Goal: Check status: Check status

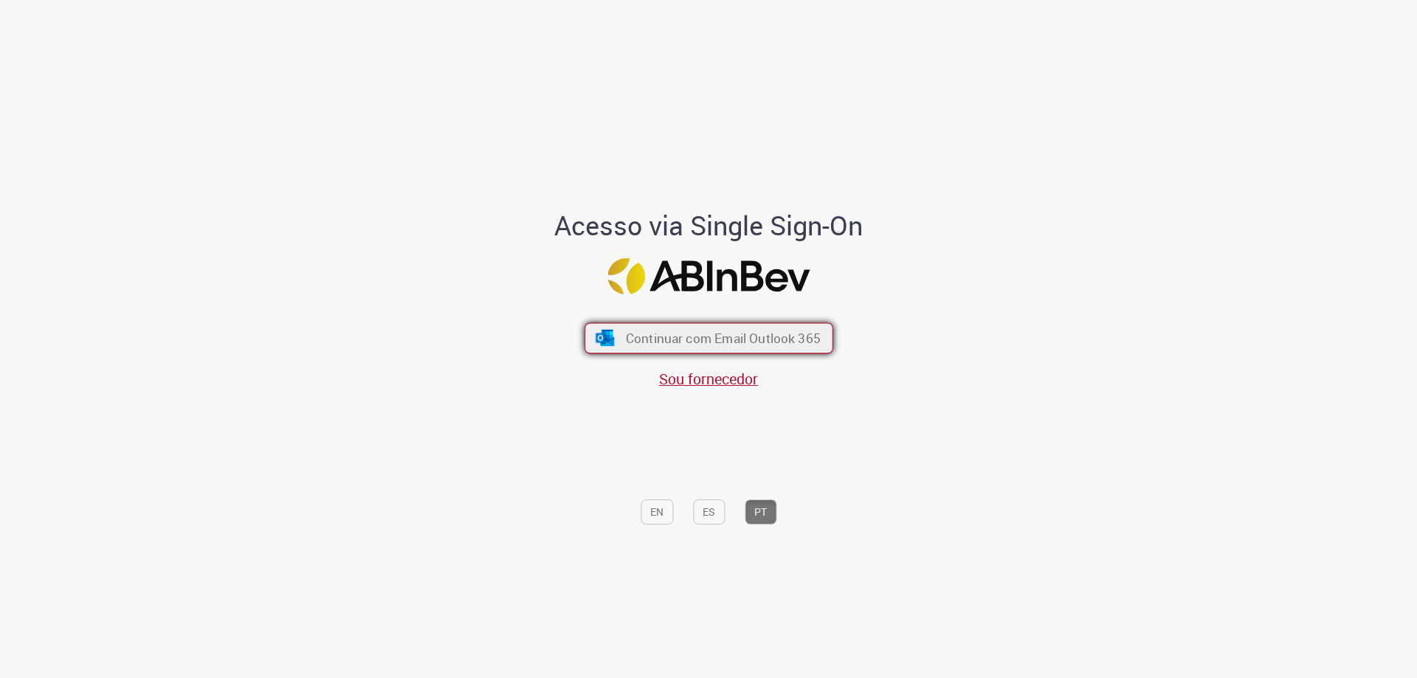
click at [718, 338] on span "Continuar com Email Outlook 365" at bounding box center [722, 338] width 195 height 17
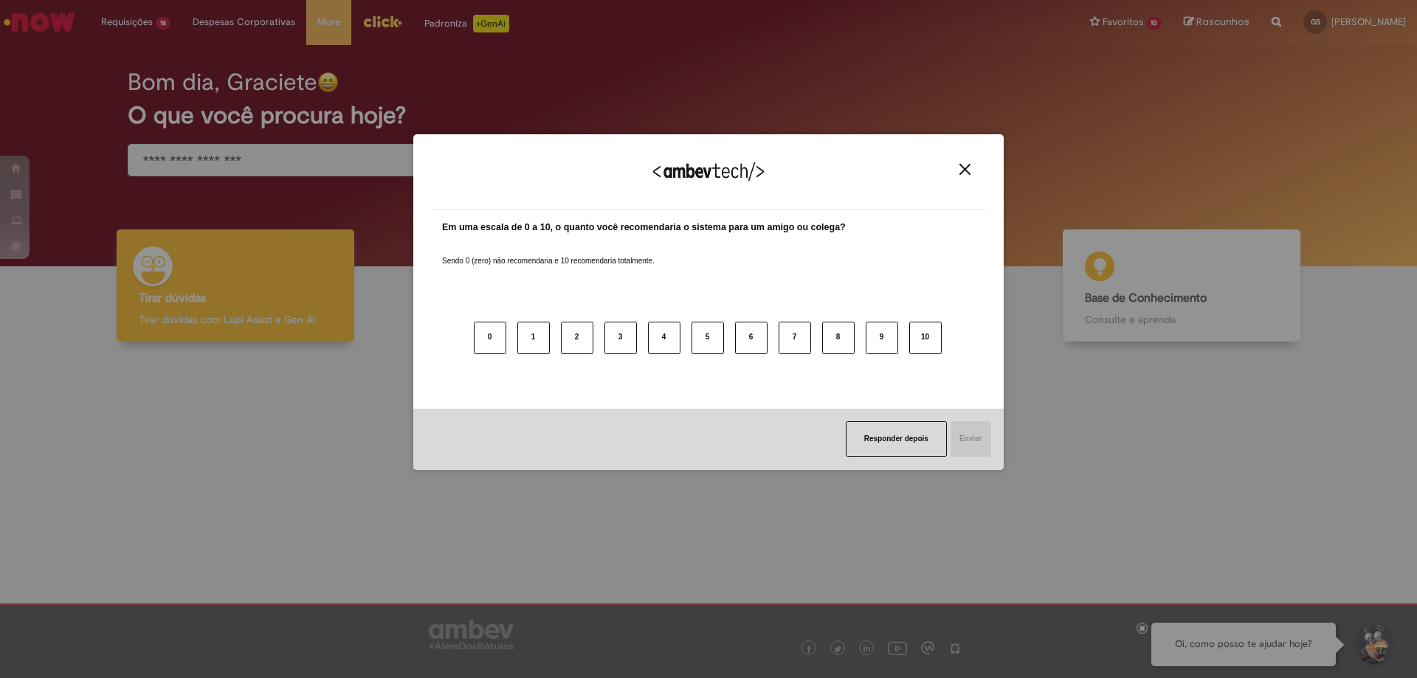
click at [965, 169] on img "Close" at bounding box center [965, 169] width 11 height 11
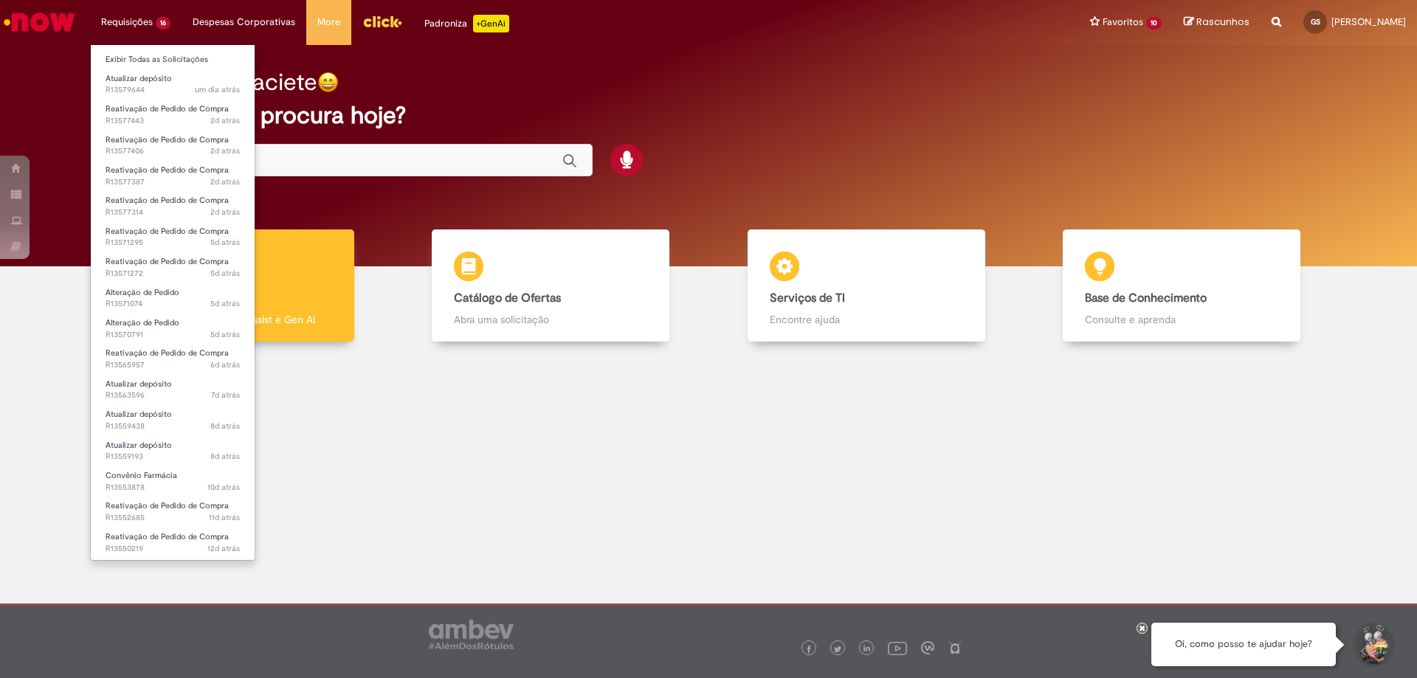
click at [134, 21] on li "Requisições 16 Exibir Todas as Solicitações Atualizar depósito um dia atrás um …" at bounding box center [136, 22] width 92 height 44
click at [143, 105] on span "Reativação de Pedido de Compra" at bounding box center [167, 108] width 123 height 11
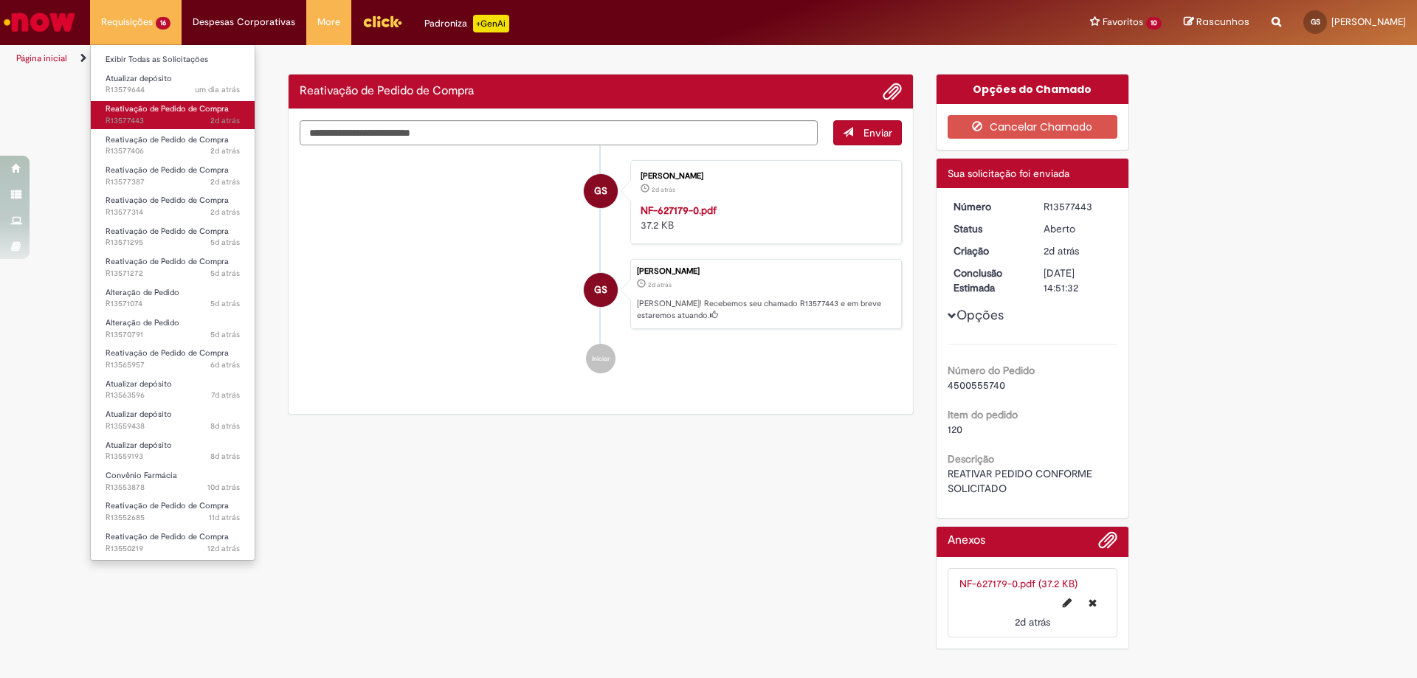
click at [176, 109] on span "Reativação de Pedido de Compra" at bounding box center [167, 108] width 123 height 11
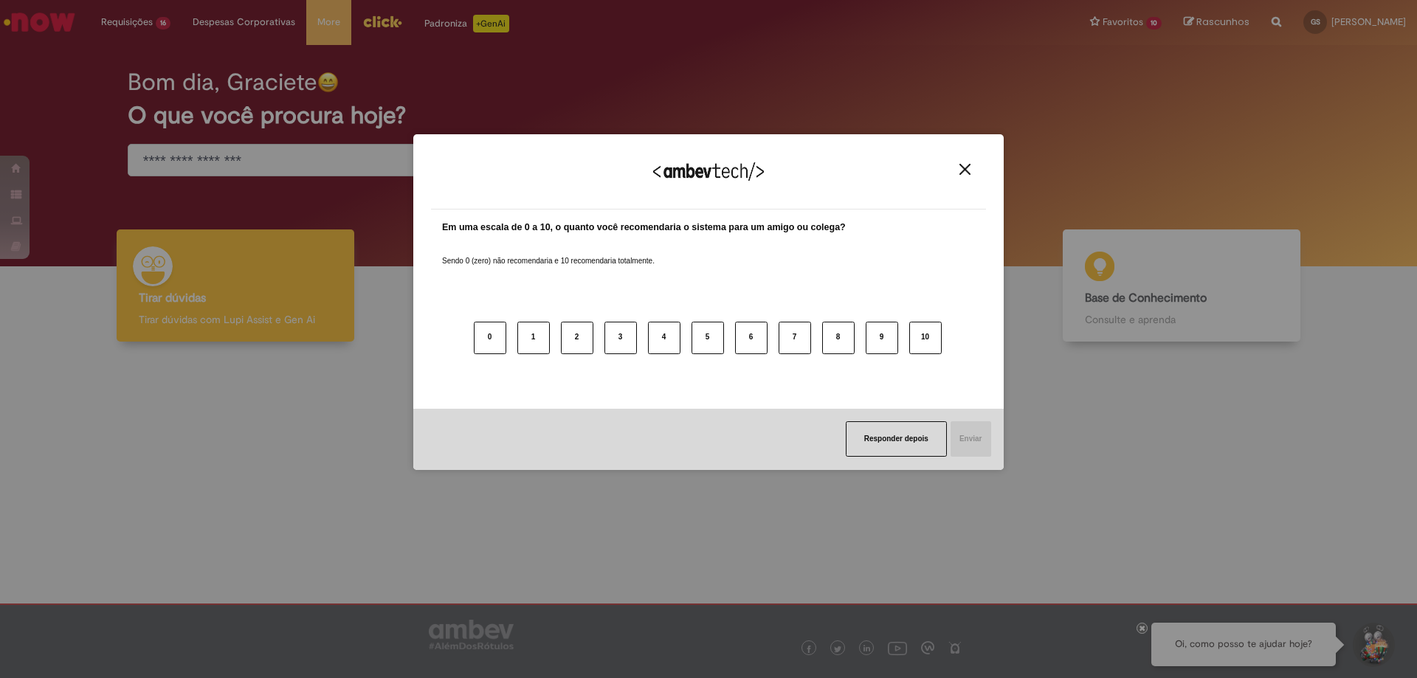
click at [964, 171] on img "Close" at bounding box center [965, 169] width 11 height 11
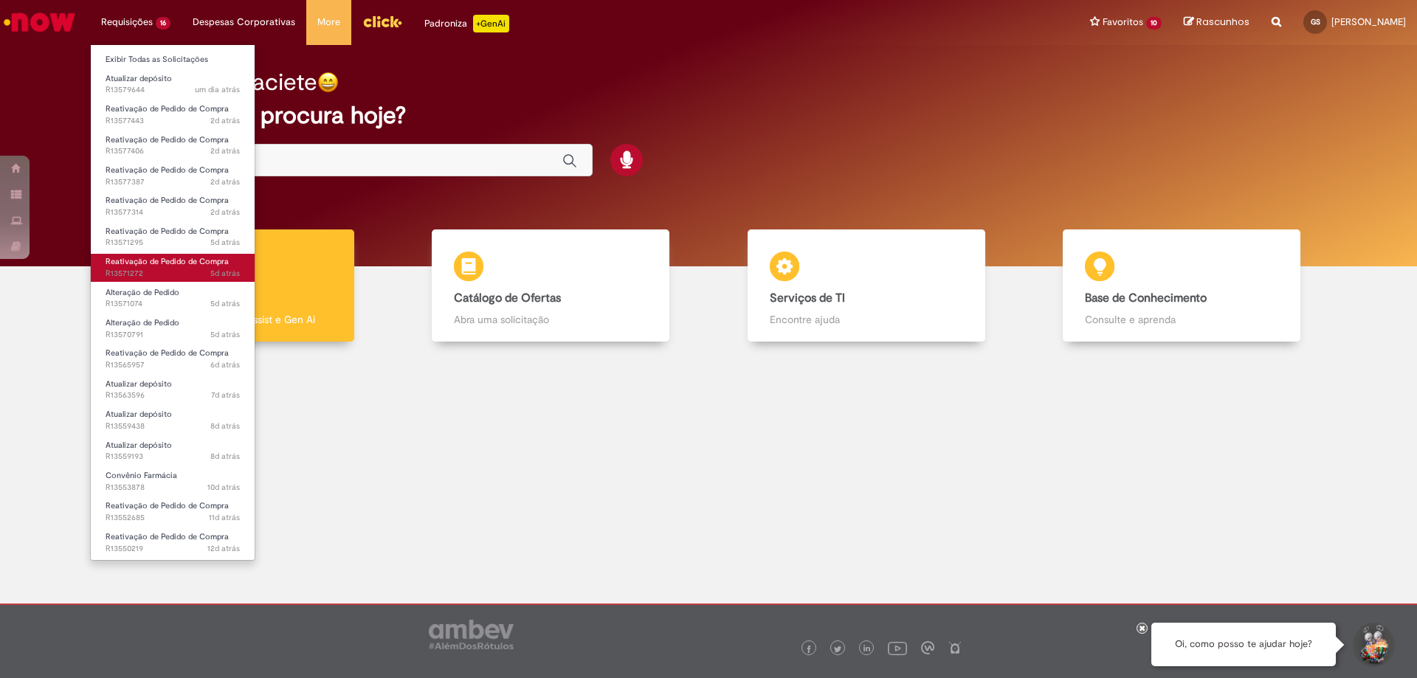
click at [128, 268] on span "5d atrás 5 dias atrás R13571272" at bounding box center [173, 274] width 134 height 12
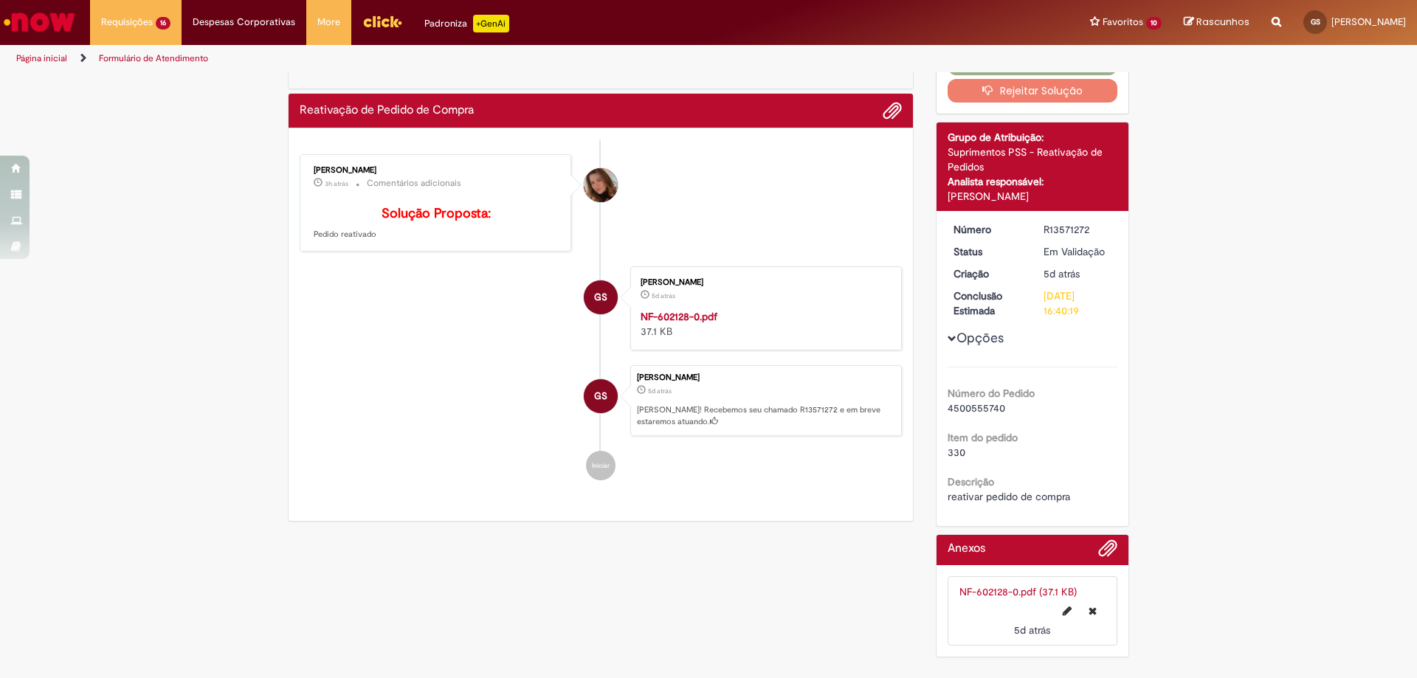
scroll to position [89, 0]
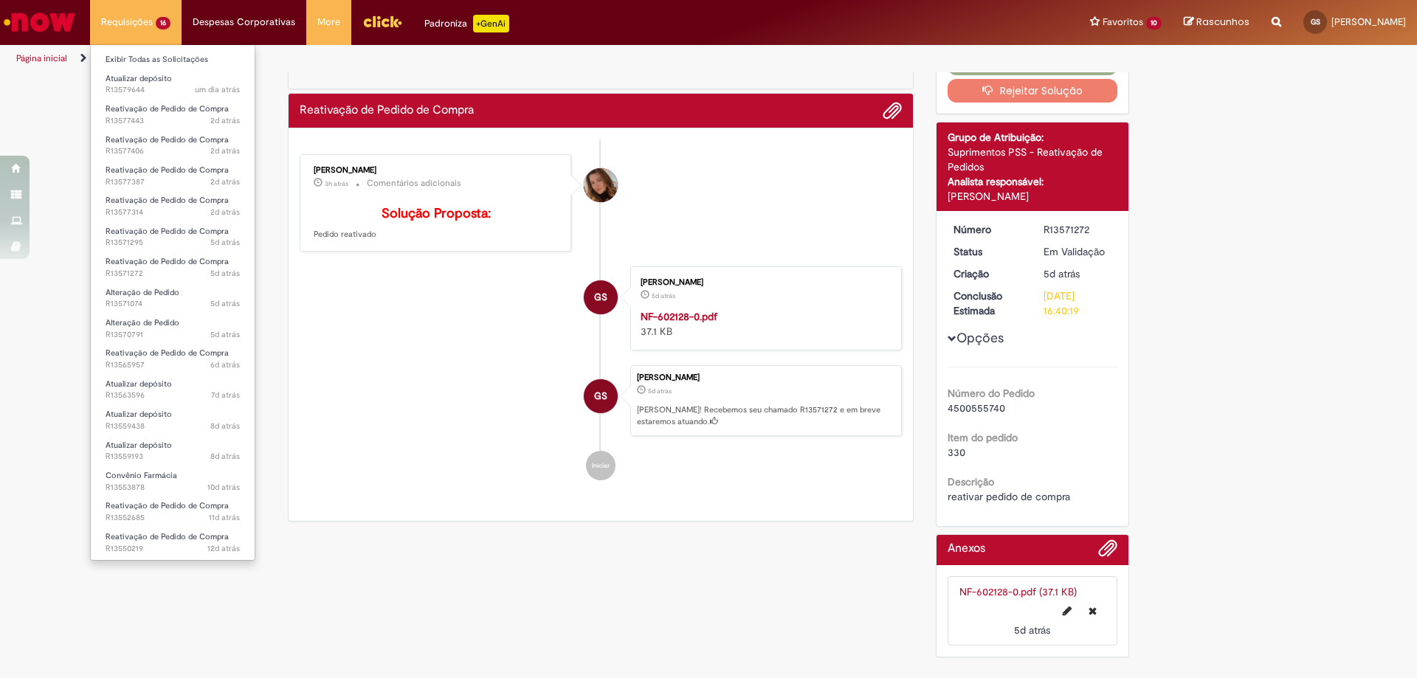
click at [138, 22] on li "Requisições 16 Exibir Todas as Solicitações Atualizar depósito um dia atrás um …" at bounding box center [136, 22] width 92 height 44
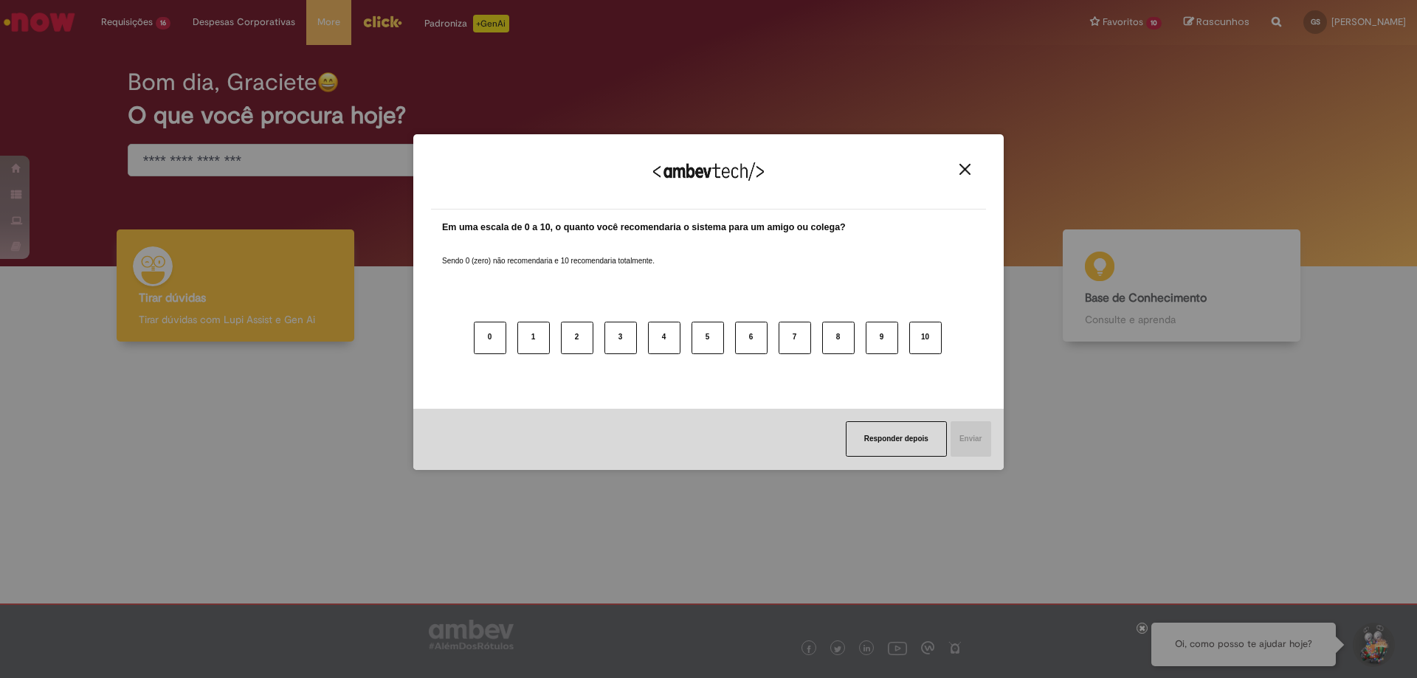
click at [974, 169] on button "Close" at bounding box center [965, 169] width 20 height 13
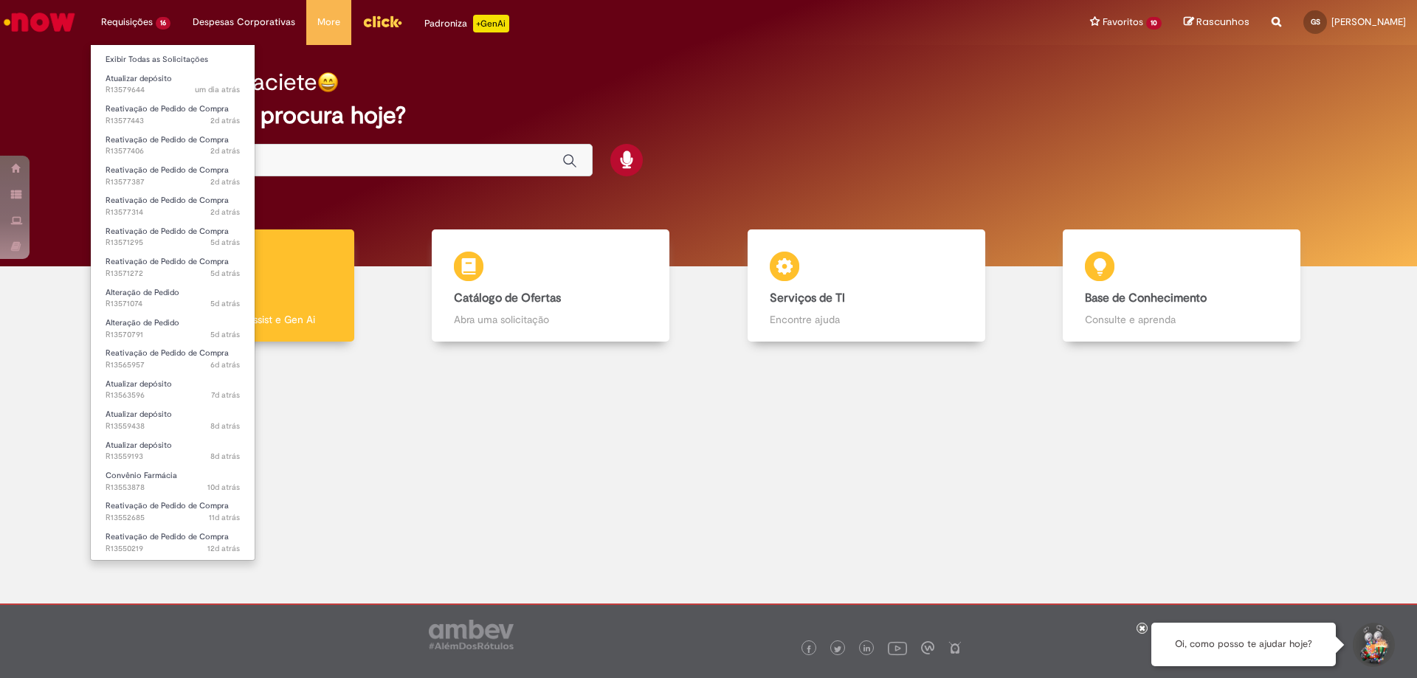
click at [142, 21] on li "Requisições 16 Exibir Todas as Solicitações Atualizar depósito um dia atrás um …" at bounding box center [136, 22] width 92 height 44
click at [161, 360] on link "Reativação de Pedido de Compra 6d atrás 6 dias atrás R13565957" at bounding box center [173, 358] width 164 height 27
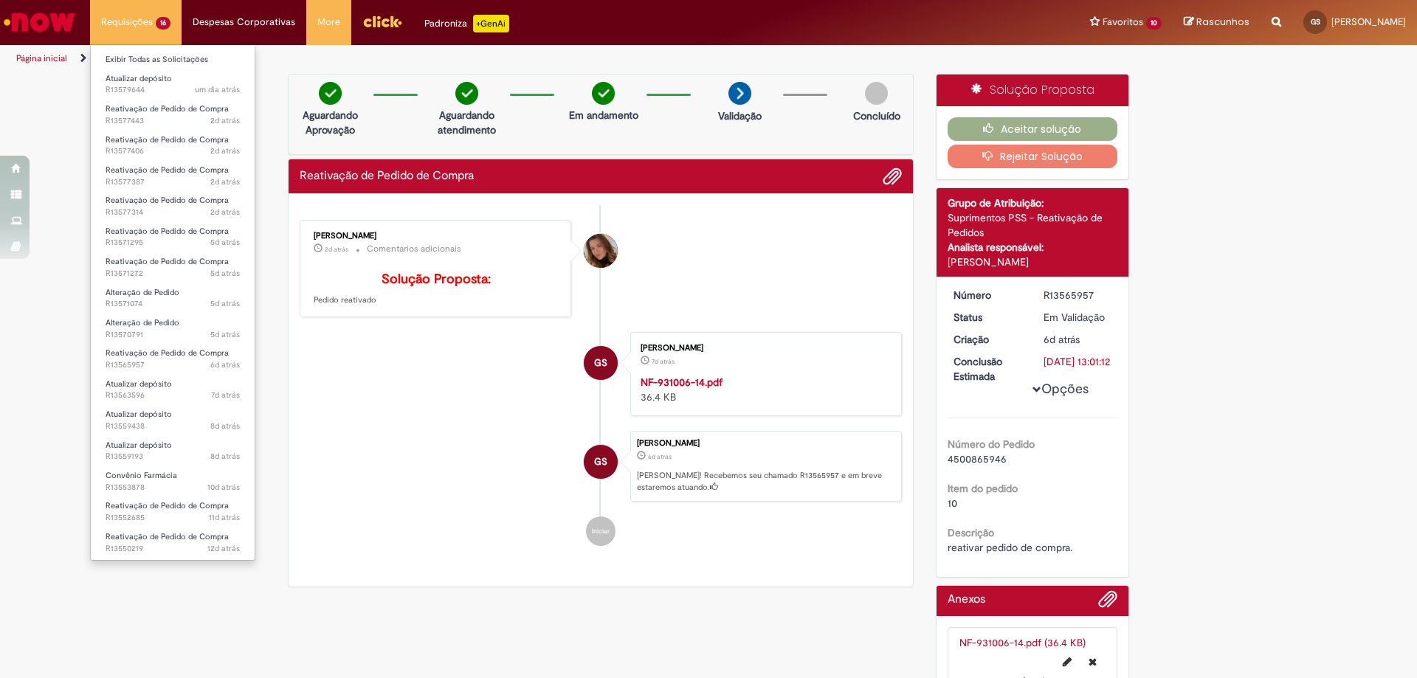
click at [123, 22] on li "Requisições 16 Exibir Todas as Solicitações Atualizar depósito um dia atrás um …" at bounding box center [136, 22] width 92 height 44
click at [159, 543] on link "Reativação de Pedido de Compra 12d atrás 12 dias atrás R13550219" at bounding box center [173, 542] width 164 height 27
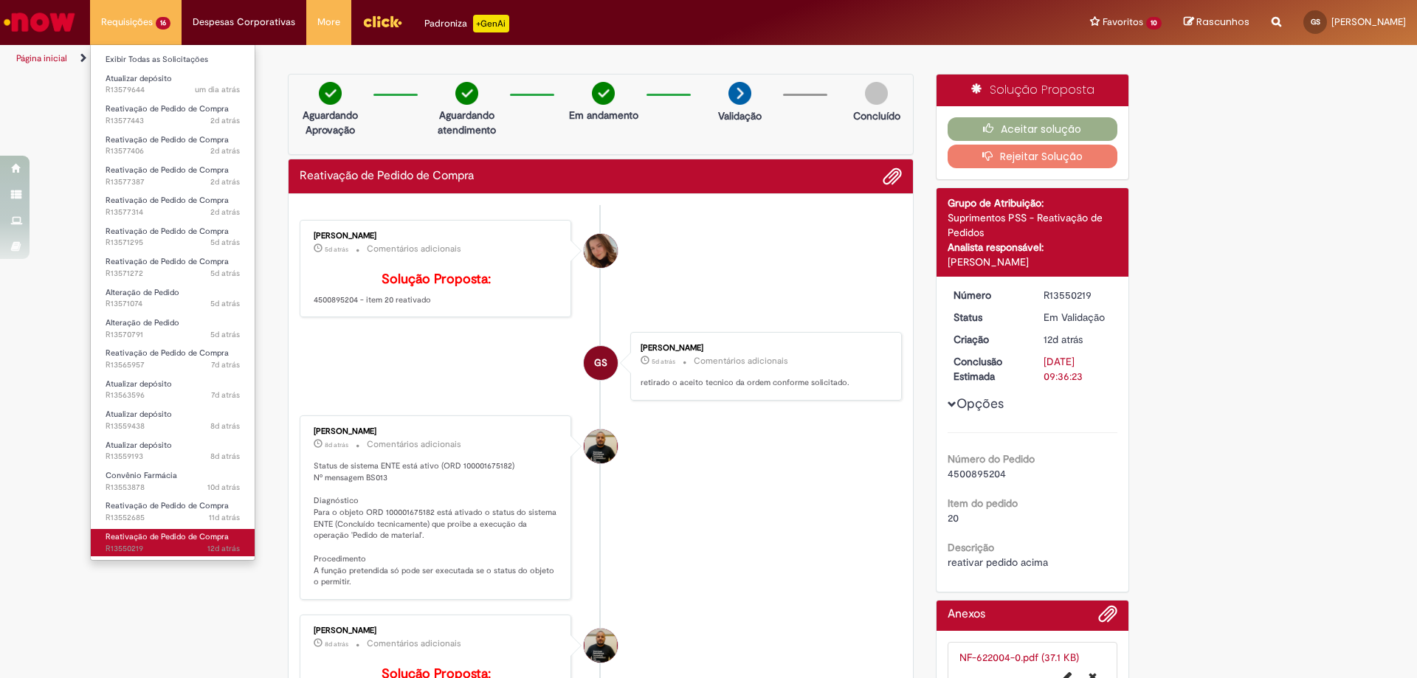
click at [182, 540] on span "Reativação de Pedido de Compra" at bounding box center [167, 537] width 123 height 11
click at [173, 544] on span "12d atrás 12 dias atrás R13550219" at bounding box center [173, 549] width 134 height 12
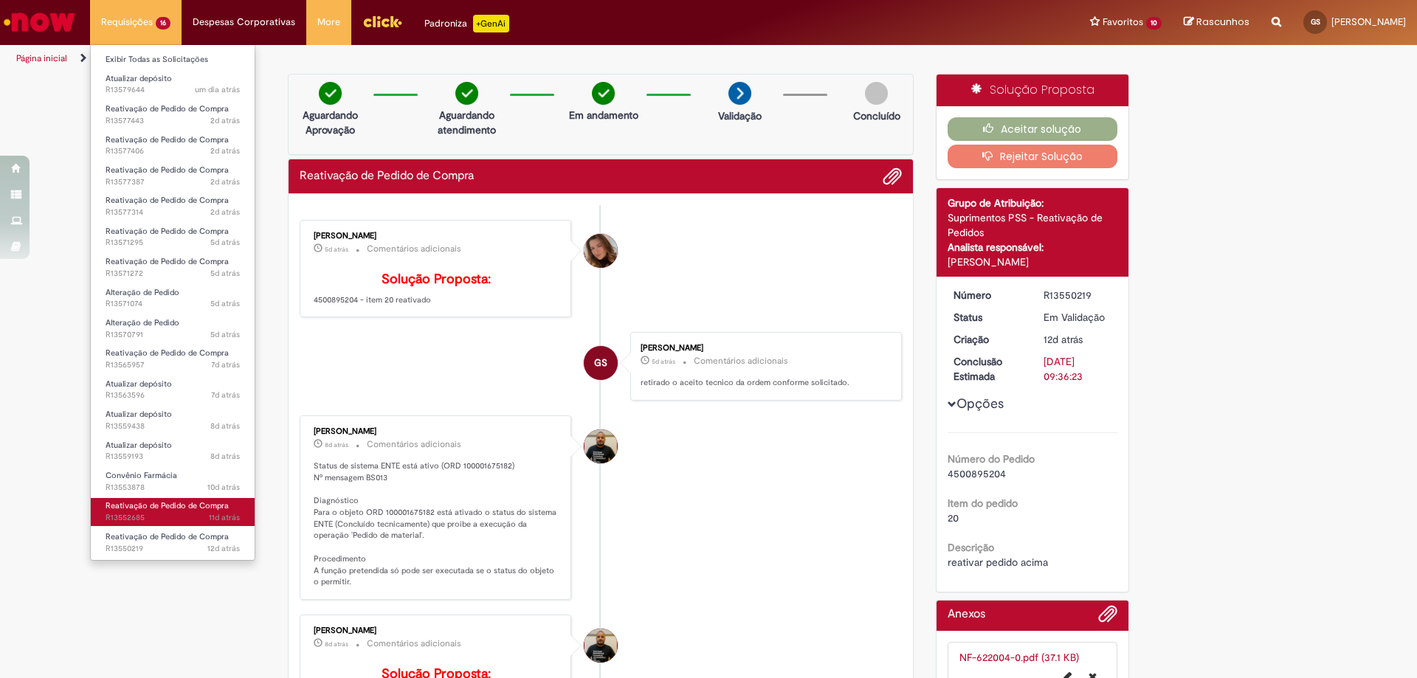
click at [158, 507] on span "Reativação de Pedido de Compra" at bounding box center [167, 506] width 123 height 11
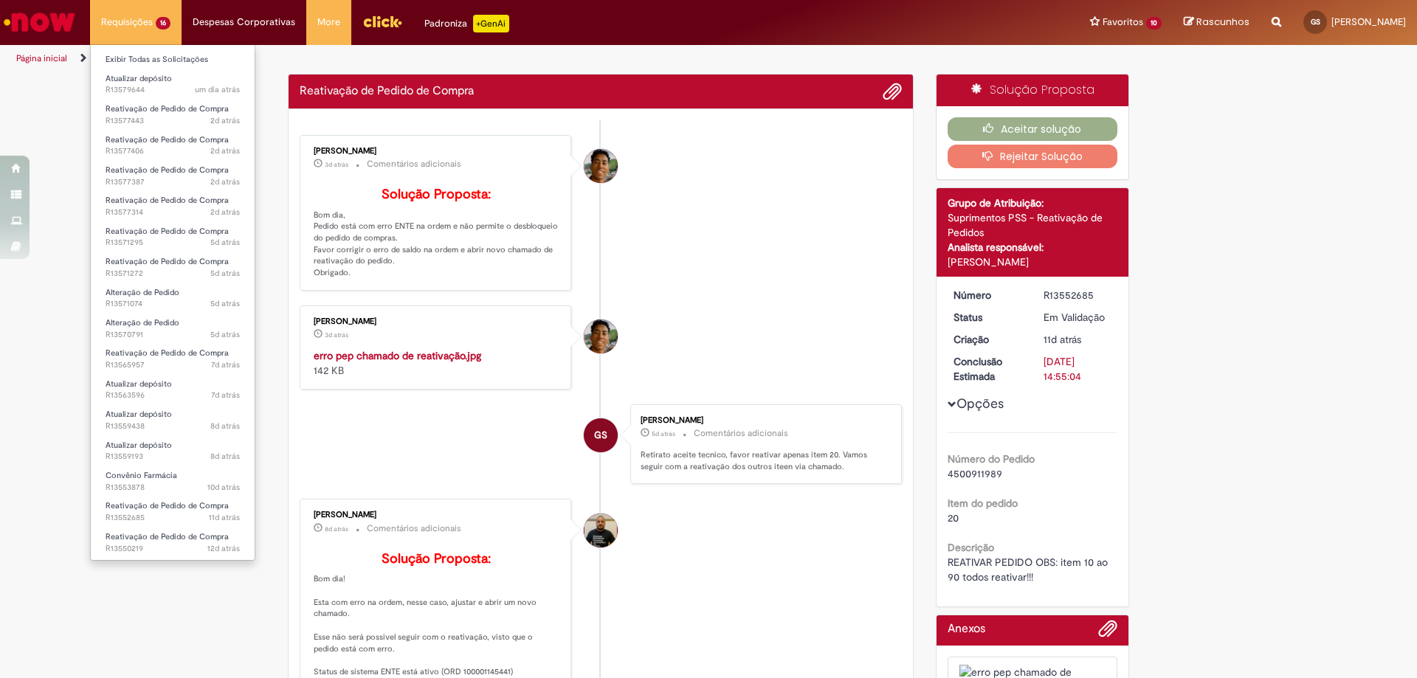
click at [153, 25] on li "Requisições 16 Exibir Todas as Solicitações Atualizar depósito um dia atrás um …" at bounding box center [136, 22] width 92 height 44
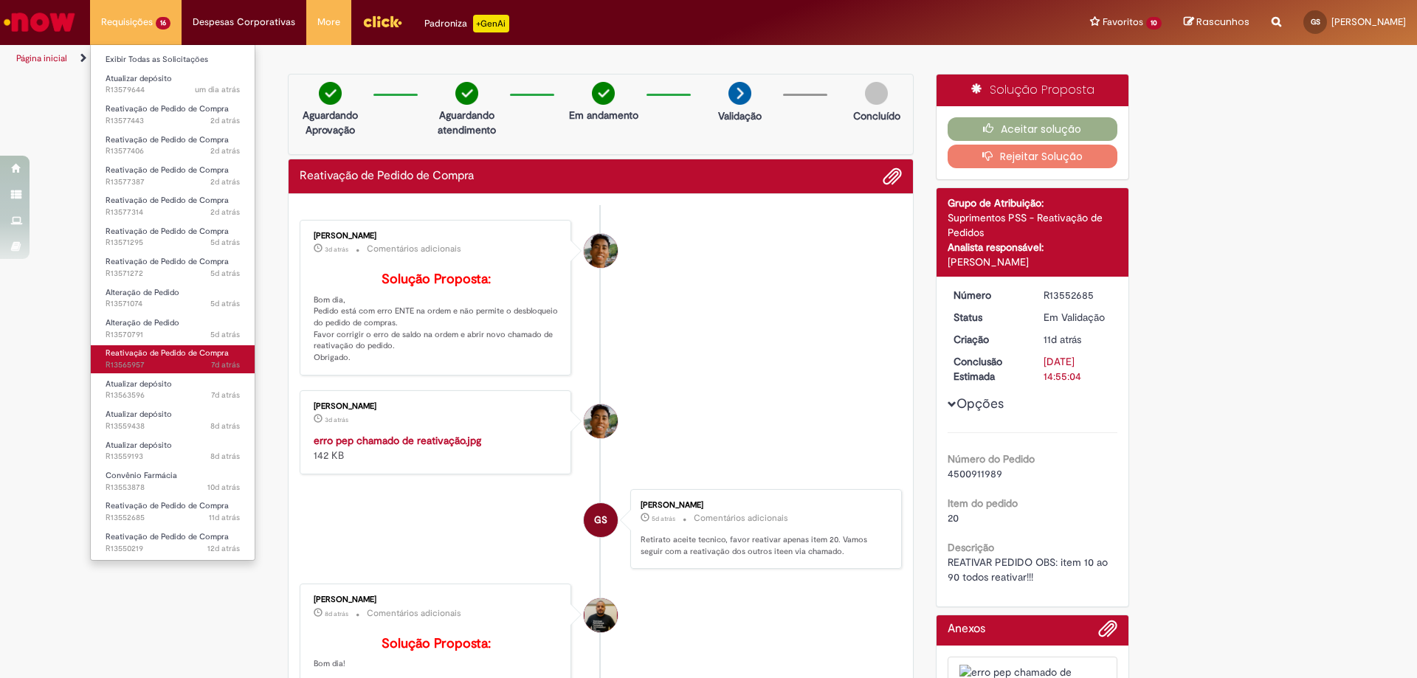
click at [173, 355] on span "Reativação de Pedido de Compra" at bounding box center [167, 353] width 123 height 11
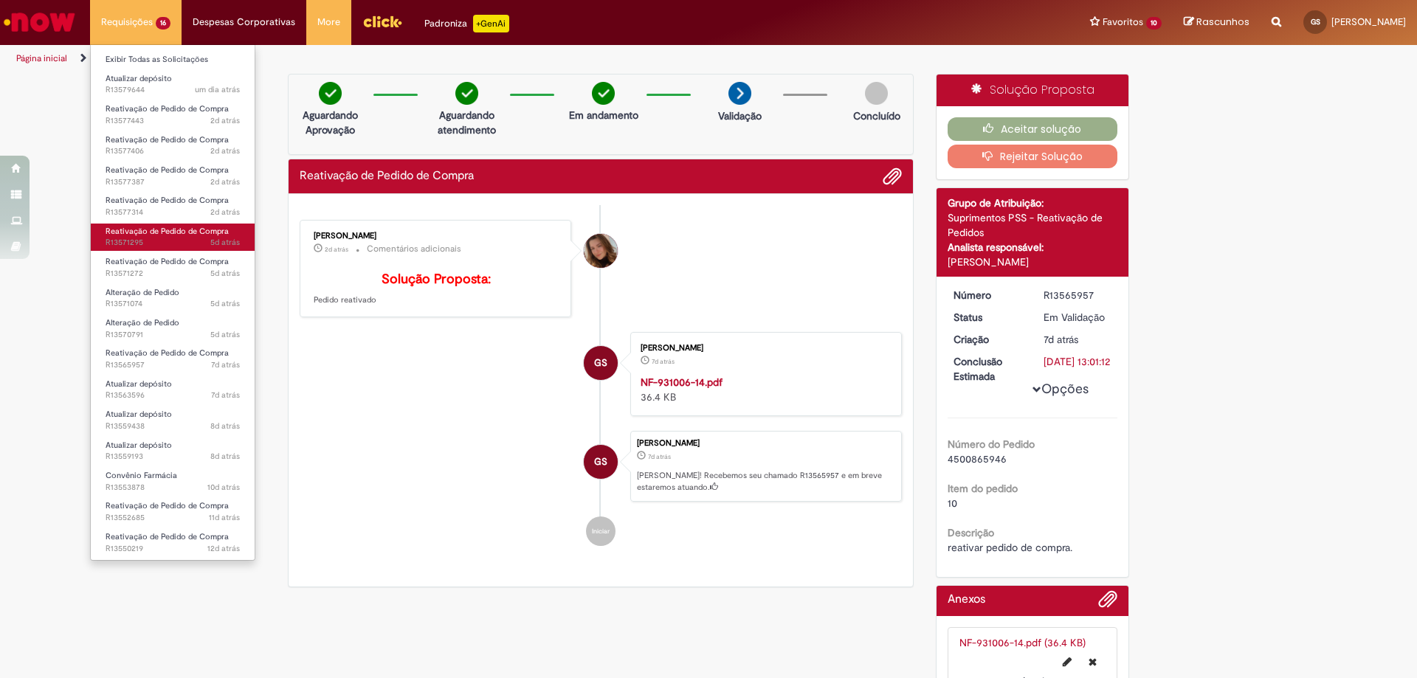
click at [177, 236] on span "Reativação de Pedido de Compra" at bounding box center [167, 231] width 123 height 11
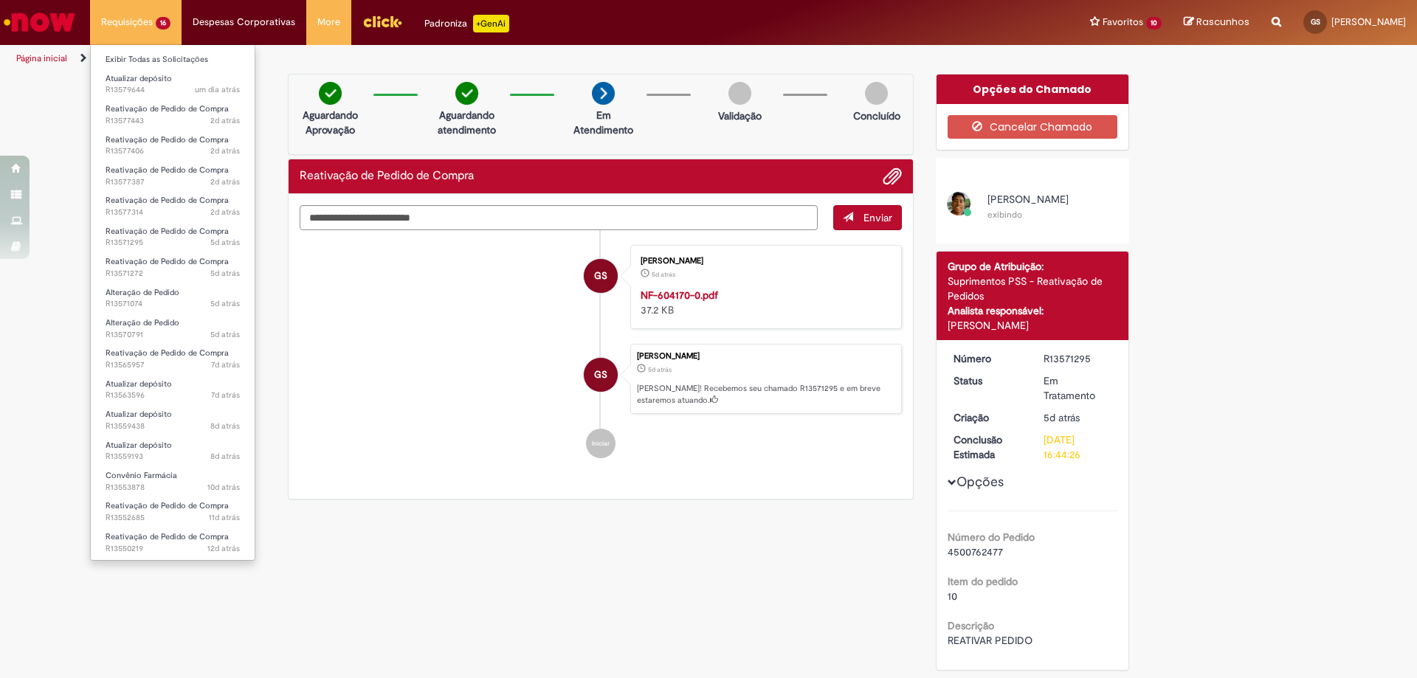
click at [123, 19] on li "Requisições 16 Exibir Todas as Solicitações Atualizar depósito um dia atrás um …" at bounding box center [136, 22] width 92 height 44
click at [171, 199] on span "Reativação de Pedido de Compra" at bounding box center [167, 200] width 123 height 11
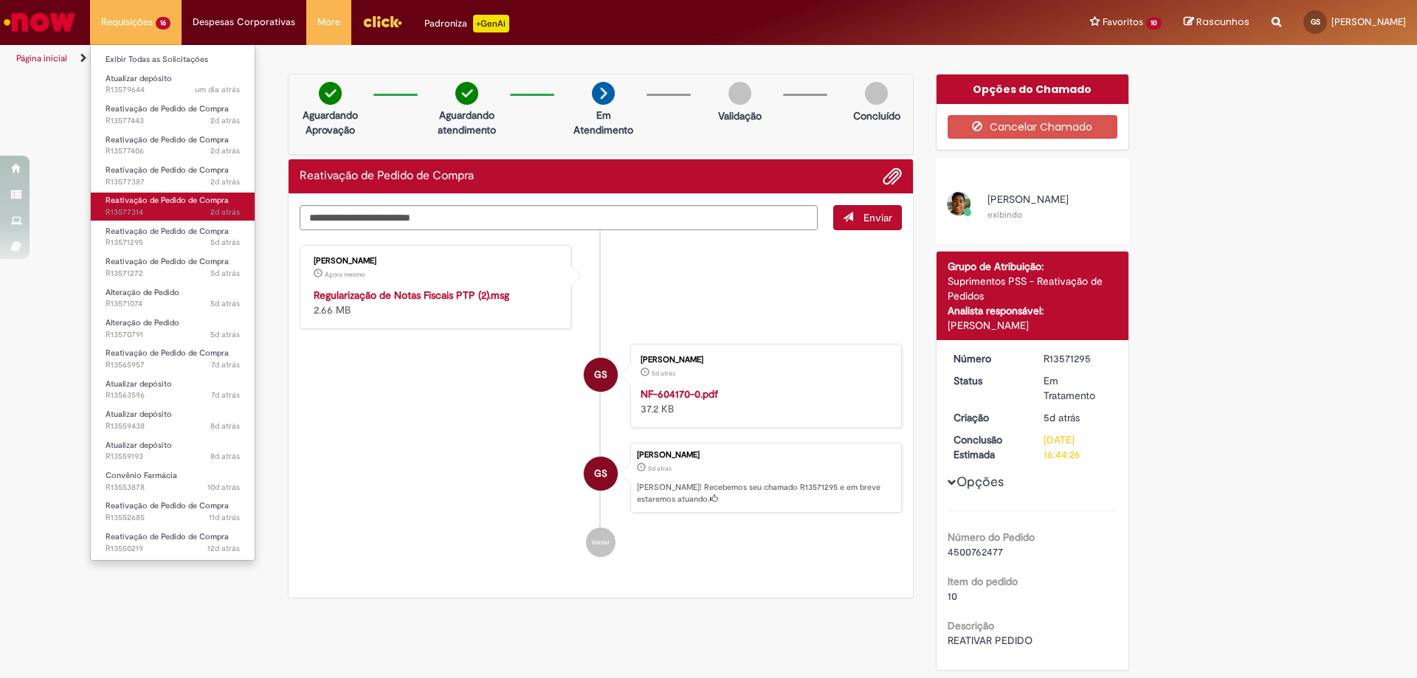
click at [171, 199] on span "Reativação de Pedido de Compra" at bounding box center [167, 200] width 123 height 11
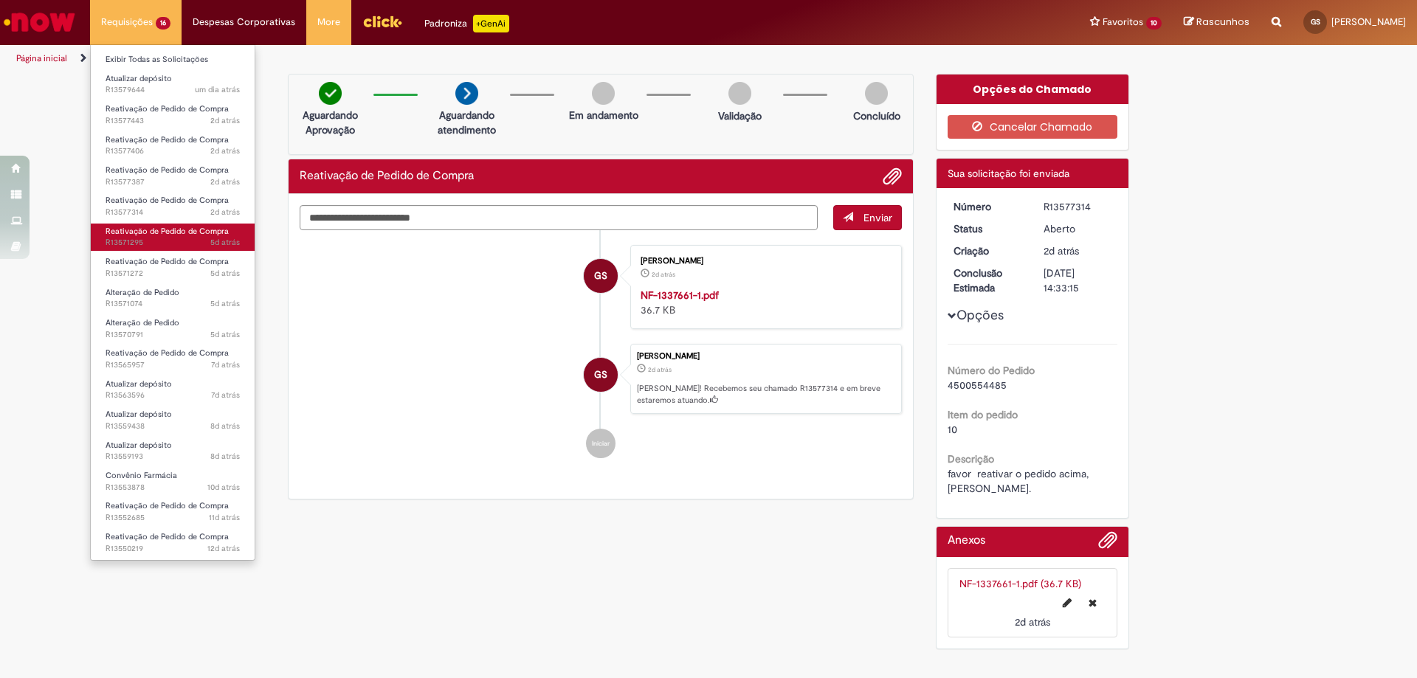
click at [179, 228] on span "Reativação de Pedido de Compra" at bounding box center [167, 231] width 123 height 11
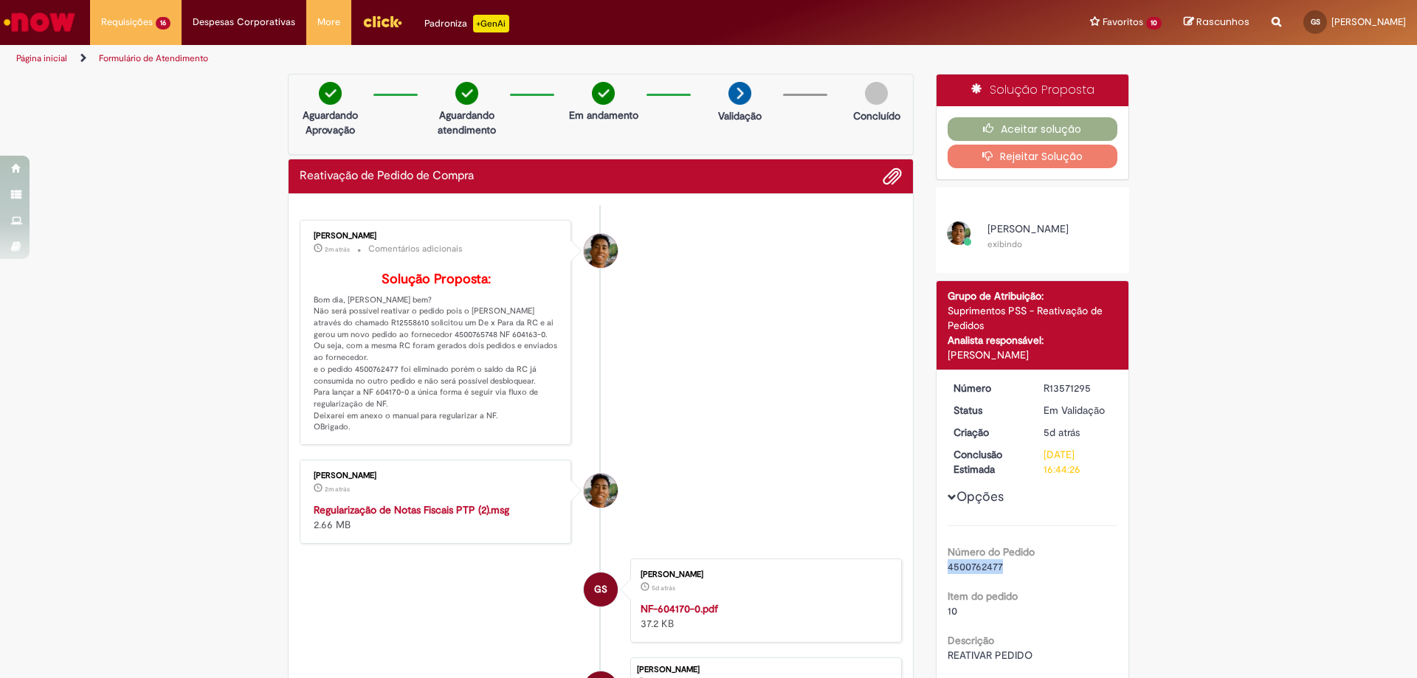
drag, startPoint x: 996, startPoint y: 564, endPoint x: 930, endPoint y: 567, distance: 65.8
click at [936, 567] on div "Detalhes do tíquete Grupo de Atribuição: Suprimentos PSS - Reativação de Pedido…" at bounding box center [1033, 483] width 194 height 405
copy span "4500762477"
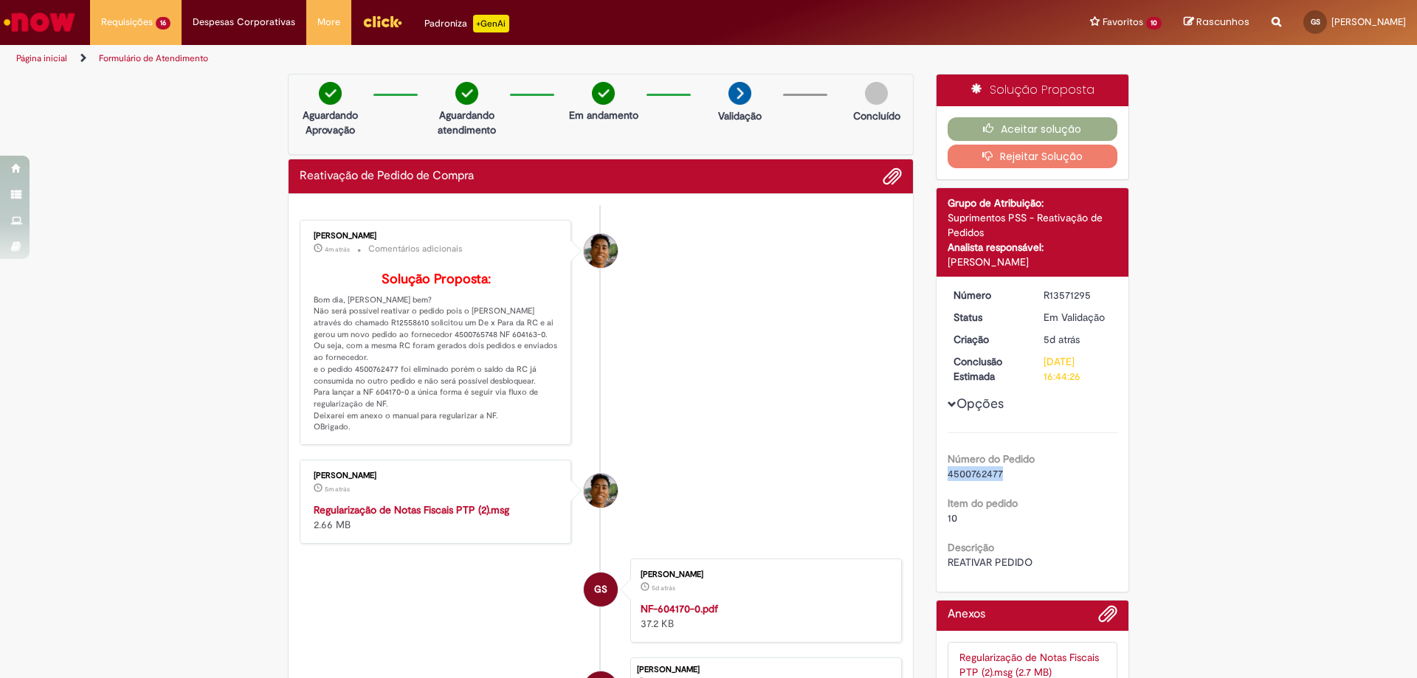
scroll to position [221, 0]
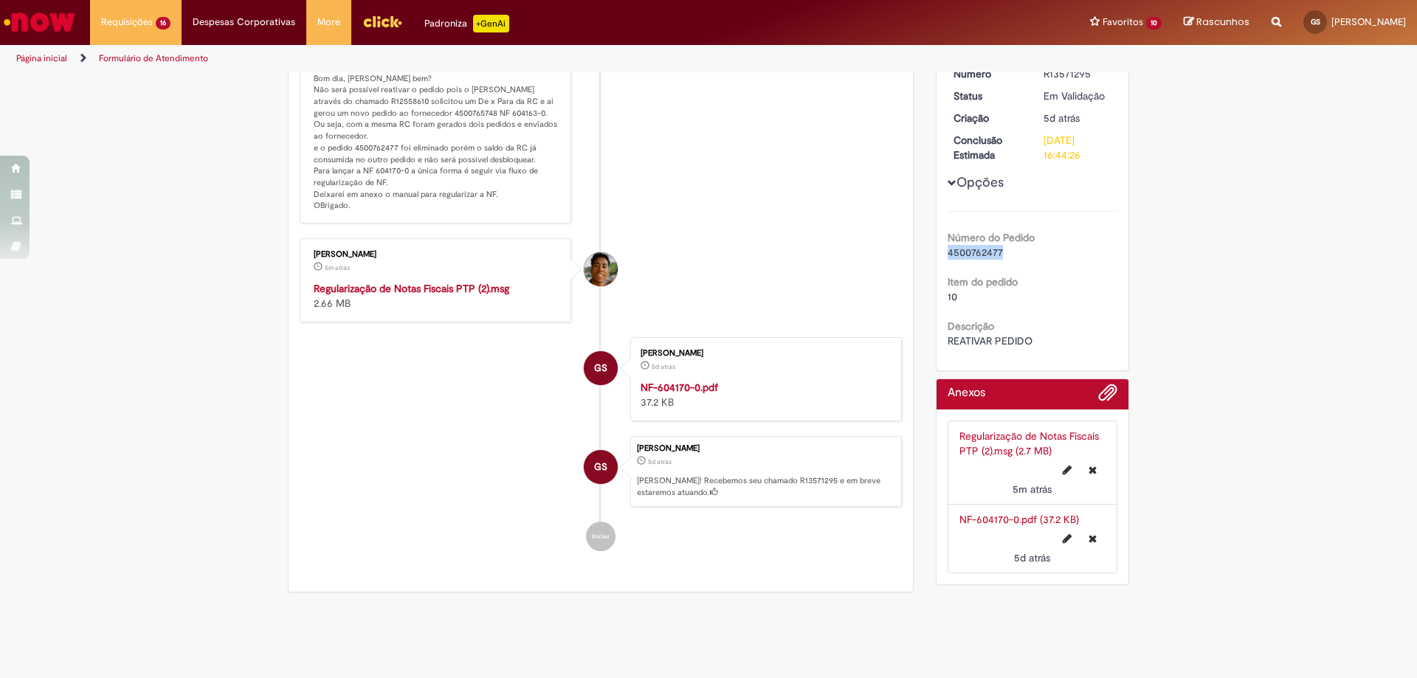
click at [996, 516] on link "NF-604170-0.pdf (37.2 KB)" at bounding box center [1020, 519] width 120 height 13
click at [447, 374] on li "GS Graciete Barbosa Da Silva 5d atrás 5 dias atrás NF-604170-0.pdf 37.2 KB" at bounding box center [601, 379] width 602 height 84
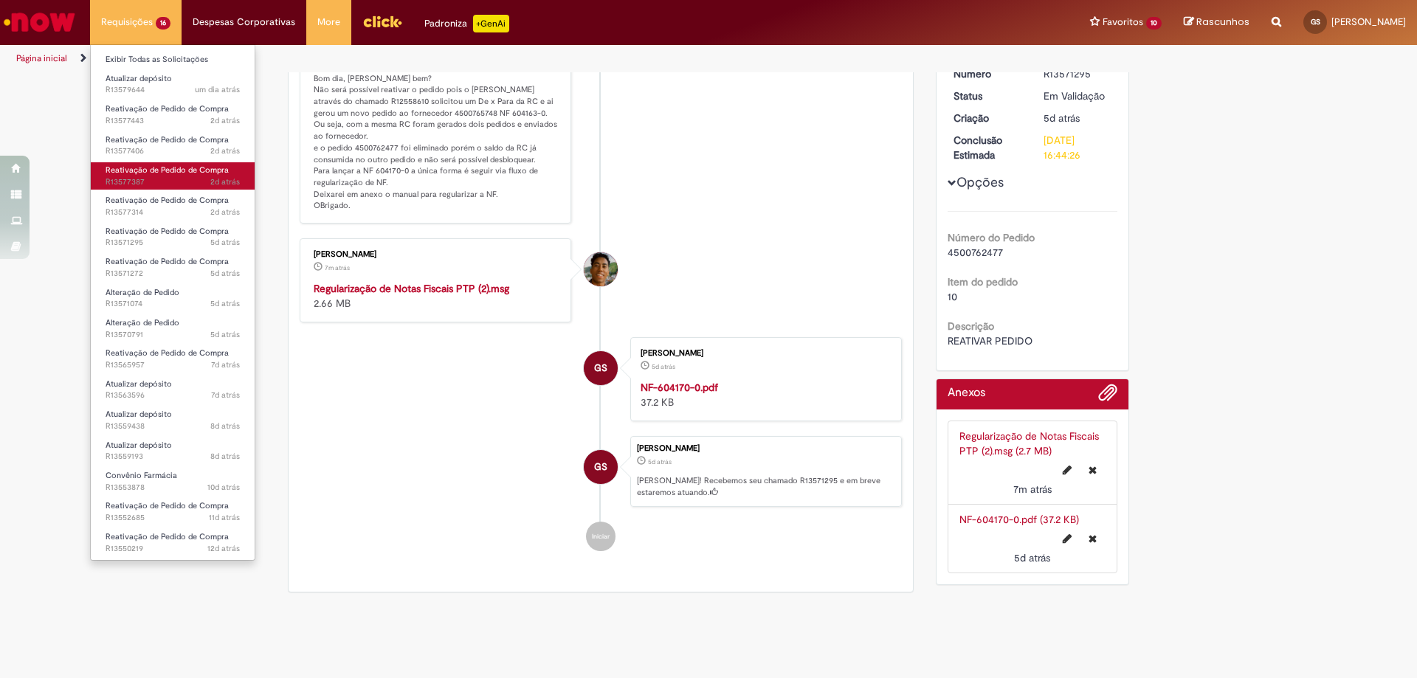
click at [173, 182] on span "2d atrás 2 dias atrás R13577387" at bounding box center [173, 182] width 134 height 12
click at [177, 177] on span "2d atrás 2 dias atrás R13577387" at bounding box center [173, 182] width 134 height 12
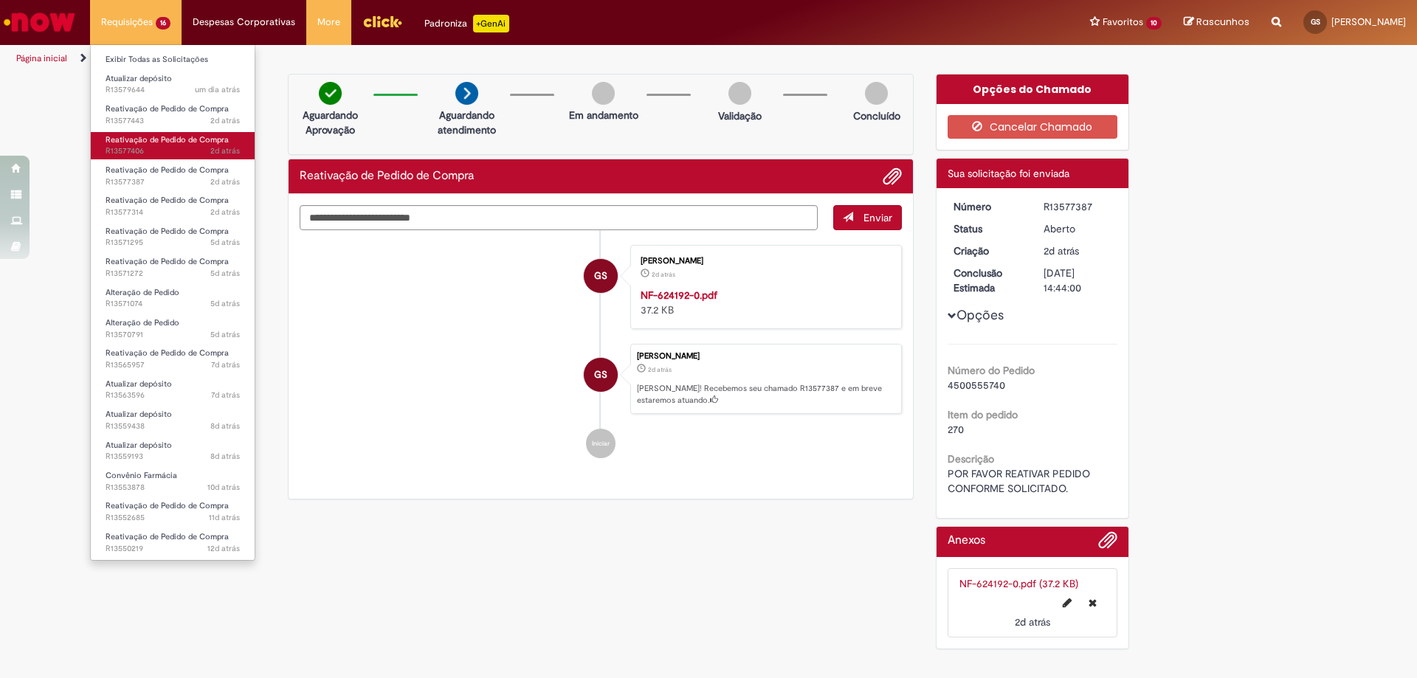
click at [154, 143] on span "Reativação de Pedido de Compra" at bounding box center [167, 139] width 123 height 11
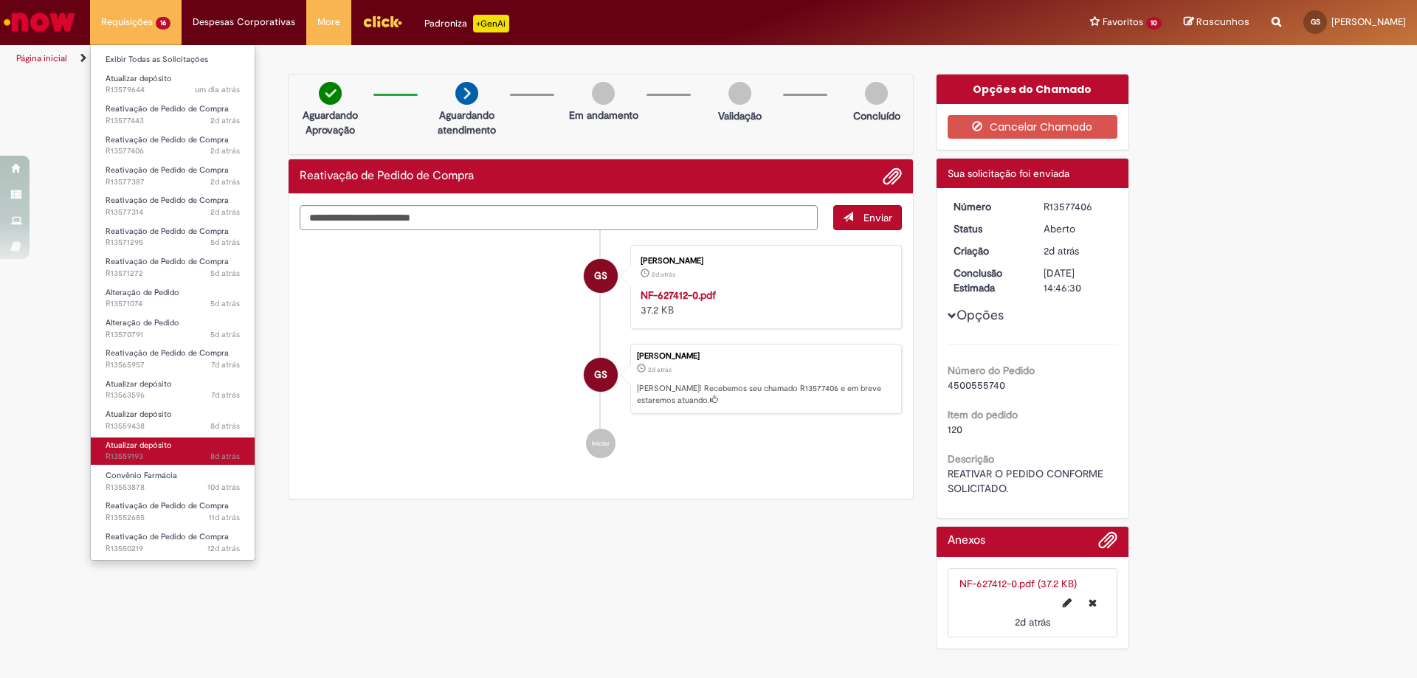
click at [175, 453] on span "8d atrás 8 dias atrás R13559193" at bounding box center [173, 457] width 134 height 12
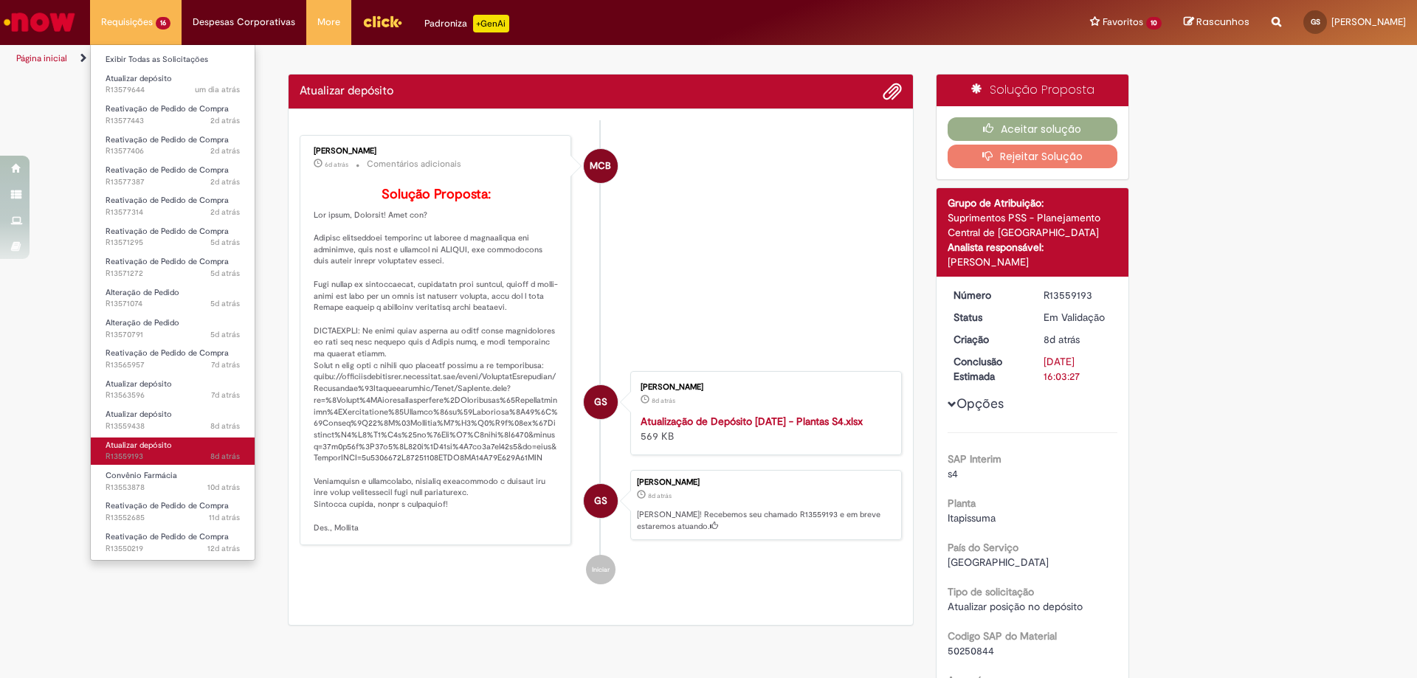
click at [160, 449] on span "Atualizar depósito" at bounding box center [139, 445] width 66 height 11
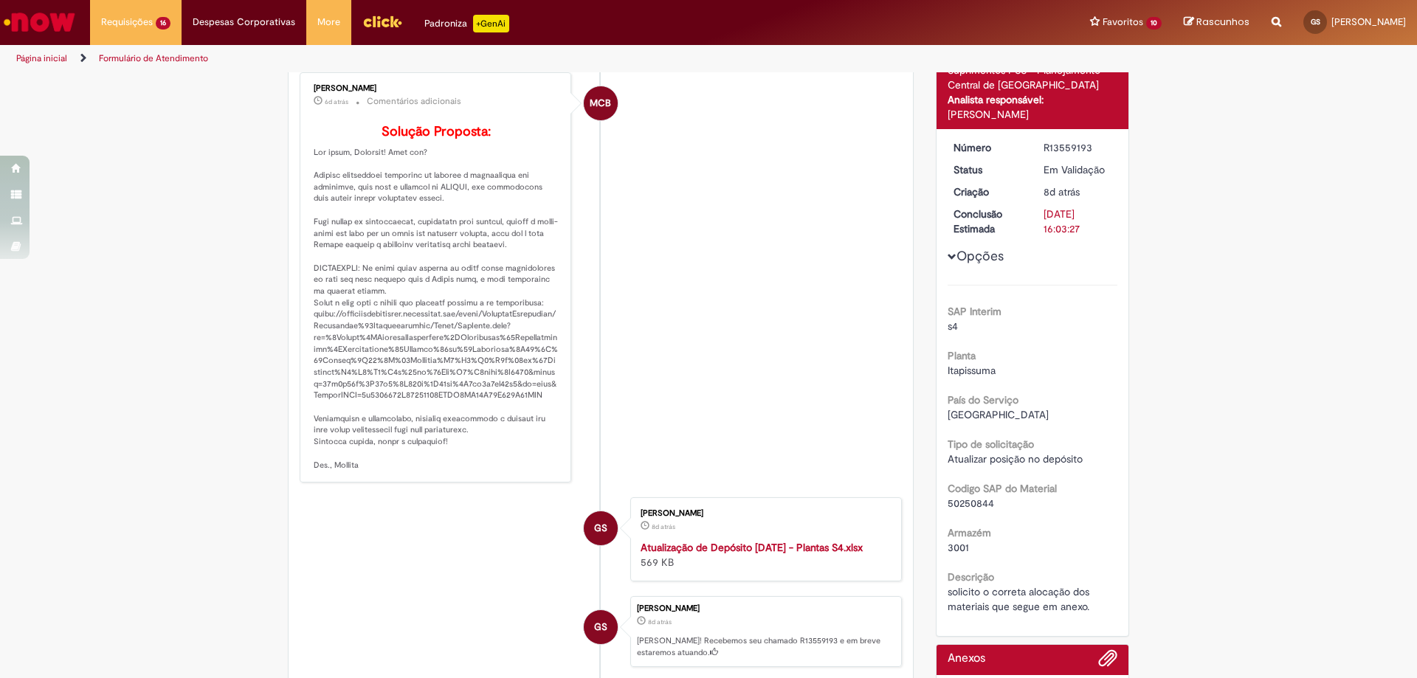
scroll to position [295, 0]
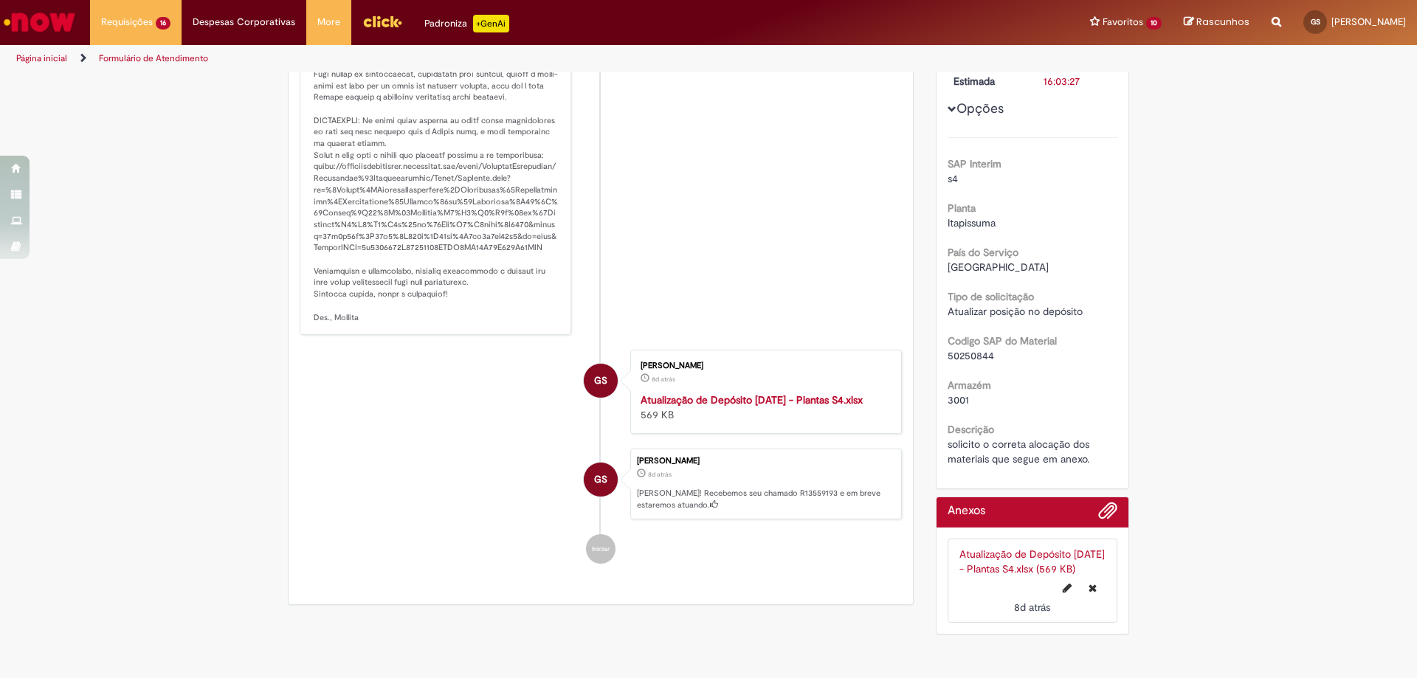
click at [997, 560] on link "Atualização de Depósito 23.09.2025 - Plantas S4.xlsx (569 KB)" at bounding box center [1032, 562] width 145 height 28
click at [802, 407] on strong "Atualização de Depósito 23.09.2025 - Plantas S4.xlsx" at bounding box center [752, 399] width 222 height 13
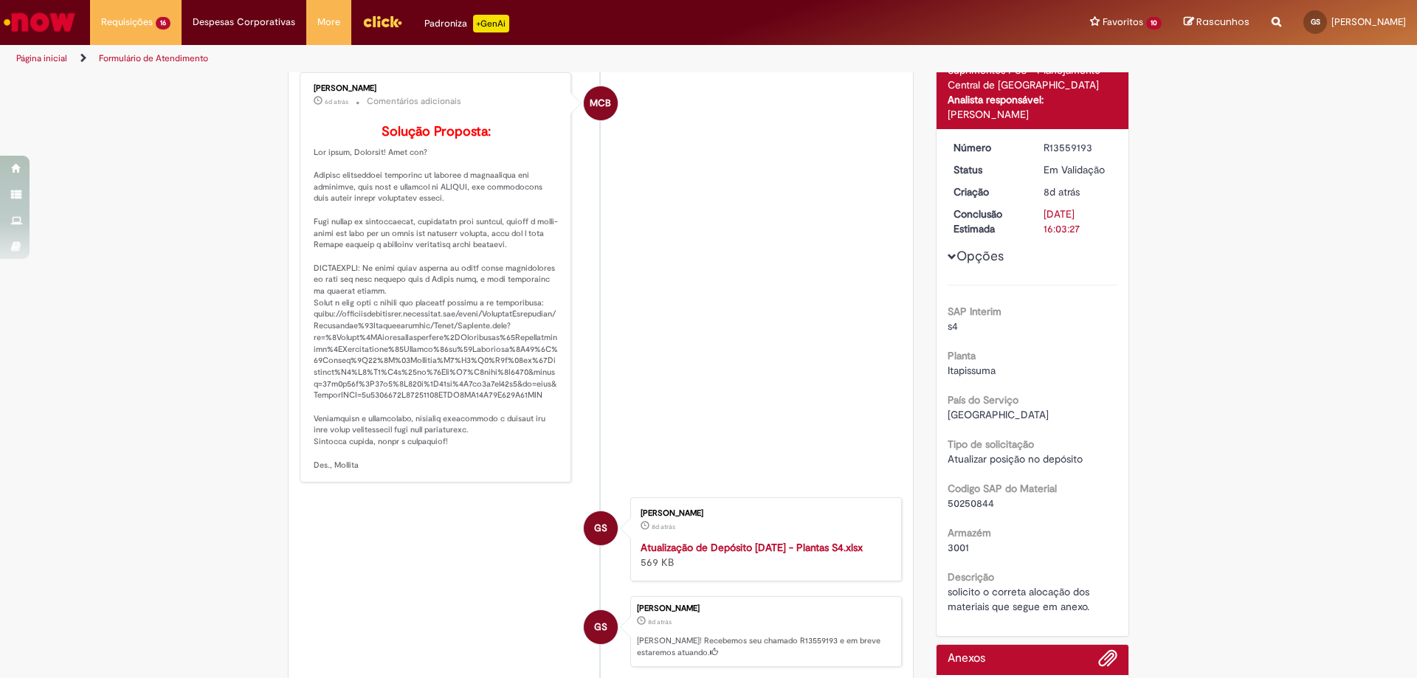
scroll to position [221, 0]
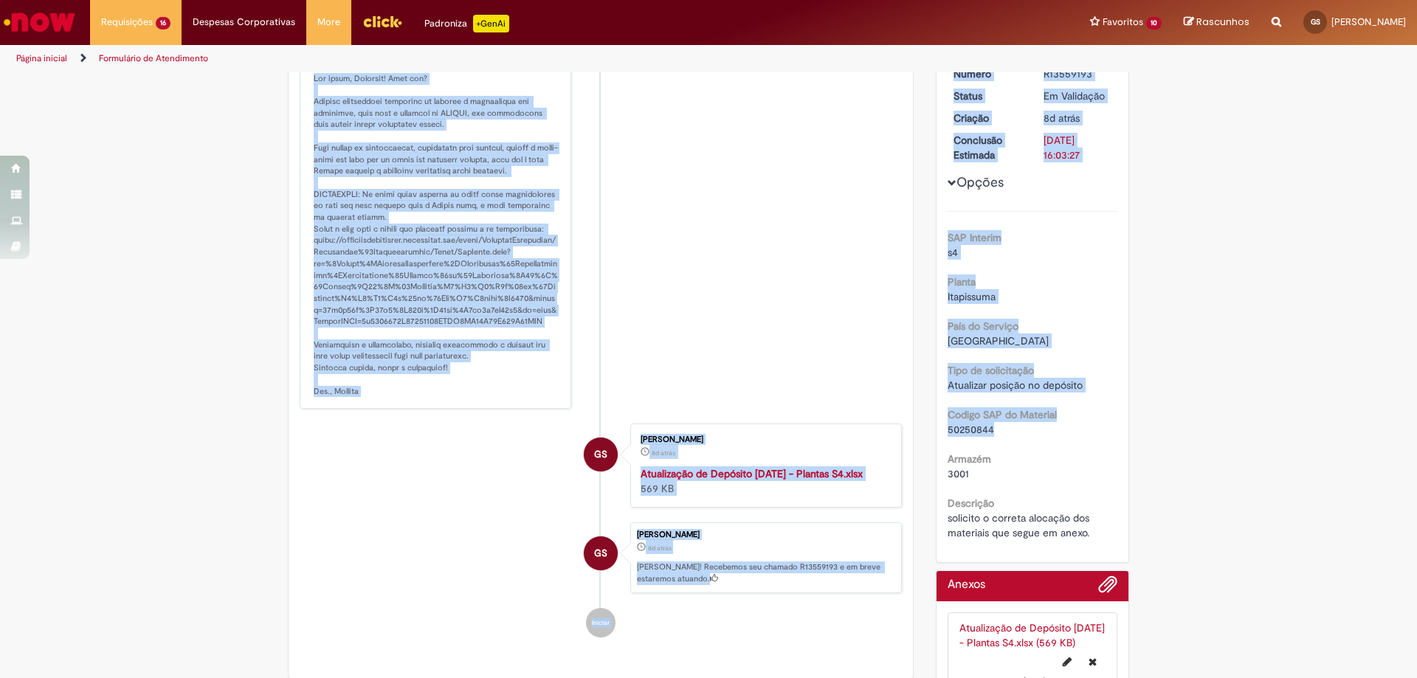
drag, startPoint x: 992, startPoint y: 428, endPoint x: 915, endPoint y: 433, distance: 76.9
click at [915, 433] on div "Verificar Código de Barras Aguardando Aprovação Aguardando atendimento Em andam…" at bounding box center [709, 284] width 864 height 864
copy div "Mariane Cega Bianchessi 6d atrás 6 dias atrás Comentários adicionais Solução Pr…"
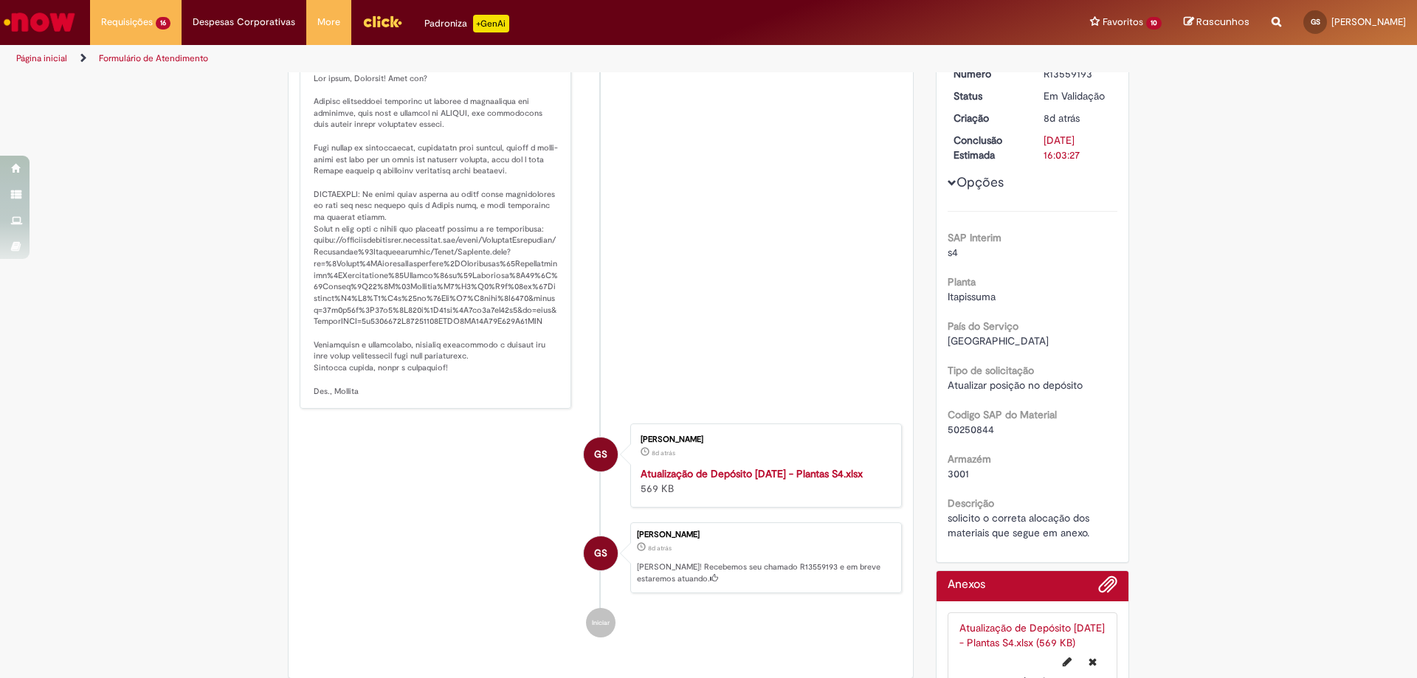
click at [912, 432] on div "Verificar Código de Barras Aguardando Aprovação Aguardando atendimento Em andam…" at bounding box center [601, 269] width 648 height 834
drag, startPoint x: 987, startPoint y: 427, endPoint x: 944, endPoint y: 431, distance: 43.0
click at [948, 431] on span "50250844" at bounding box center [971, 429] width 47 height 13
copy span "50250844"
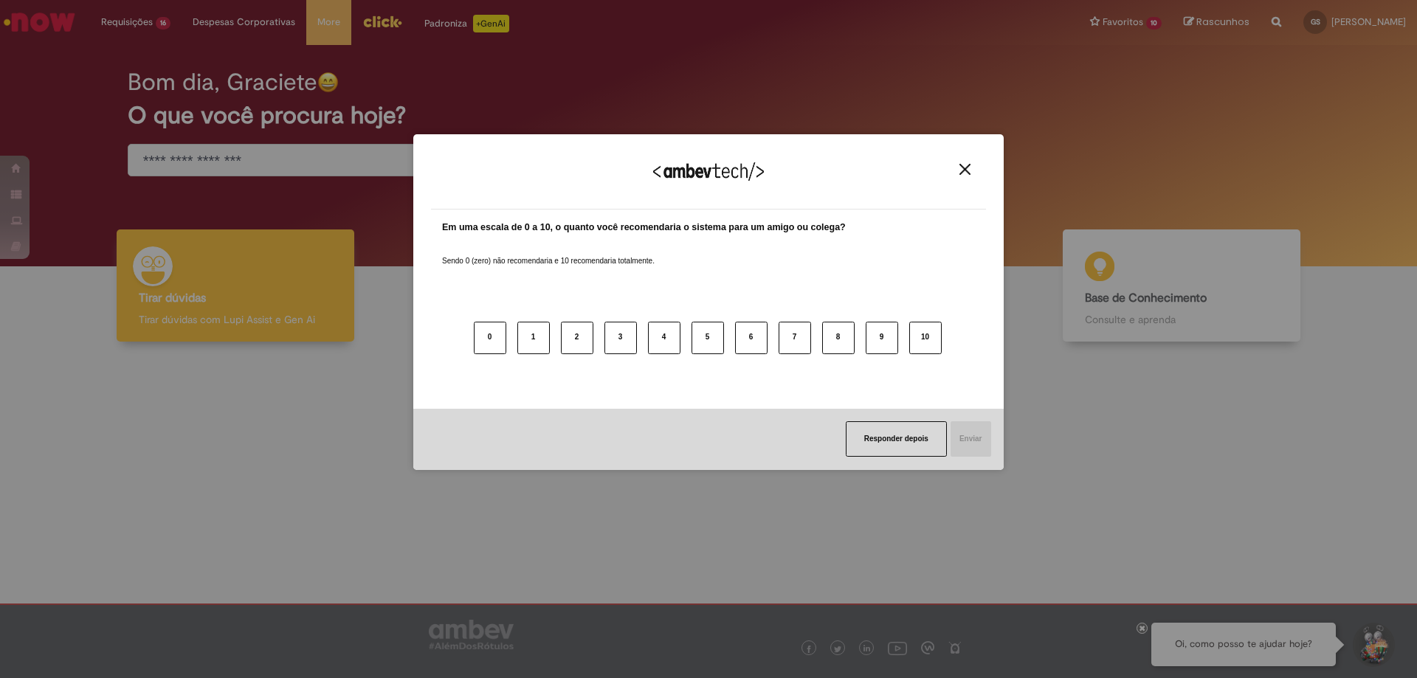
click at [974, 164] on button "Close" at bounding box center [965, 169] width 20 height 13
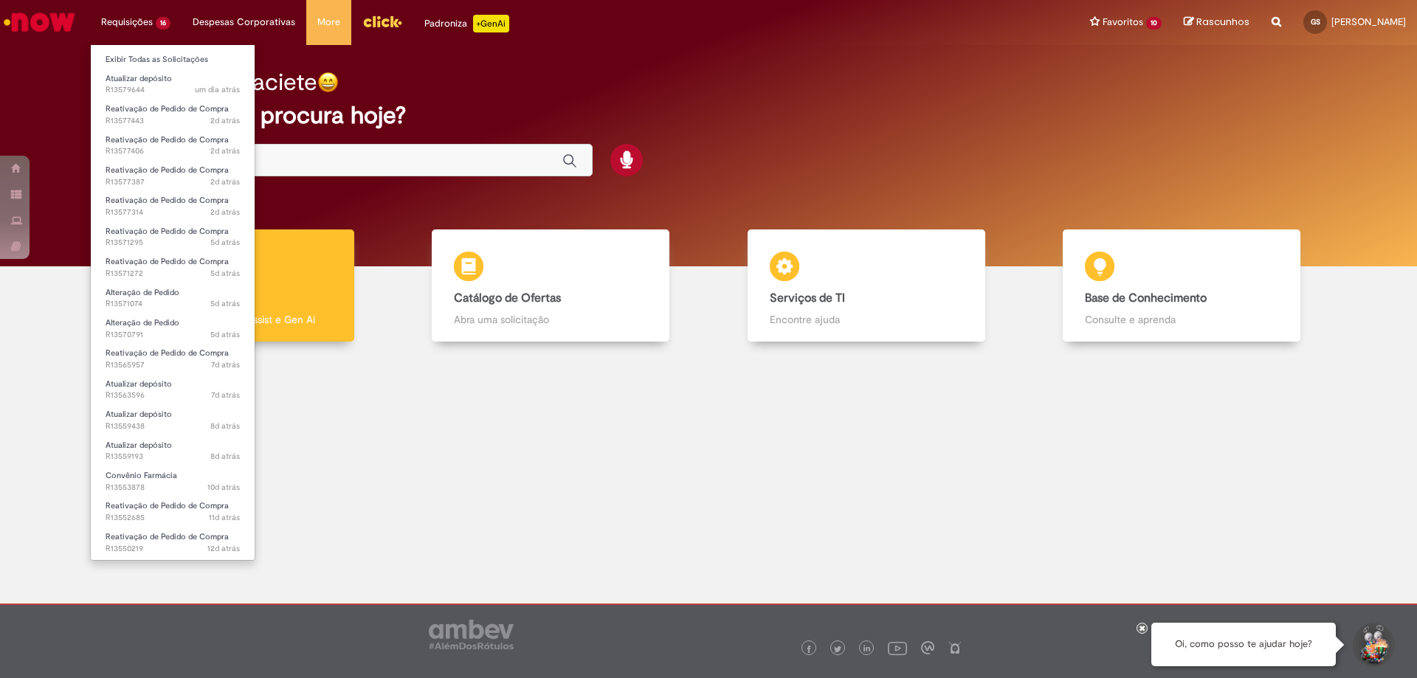
click at [125, 25] on li "Requisições 16 Exibir Todas as Solicitações Atualizar depósito um dia atrás um …" at bounding box center [136, 22] width 92 height 44
click at [151, 55] on link "Exibir Todas as Solicitações" at bounding box center [173, 60] width 164 height 16
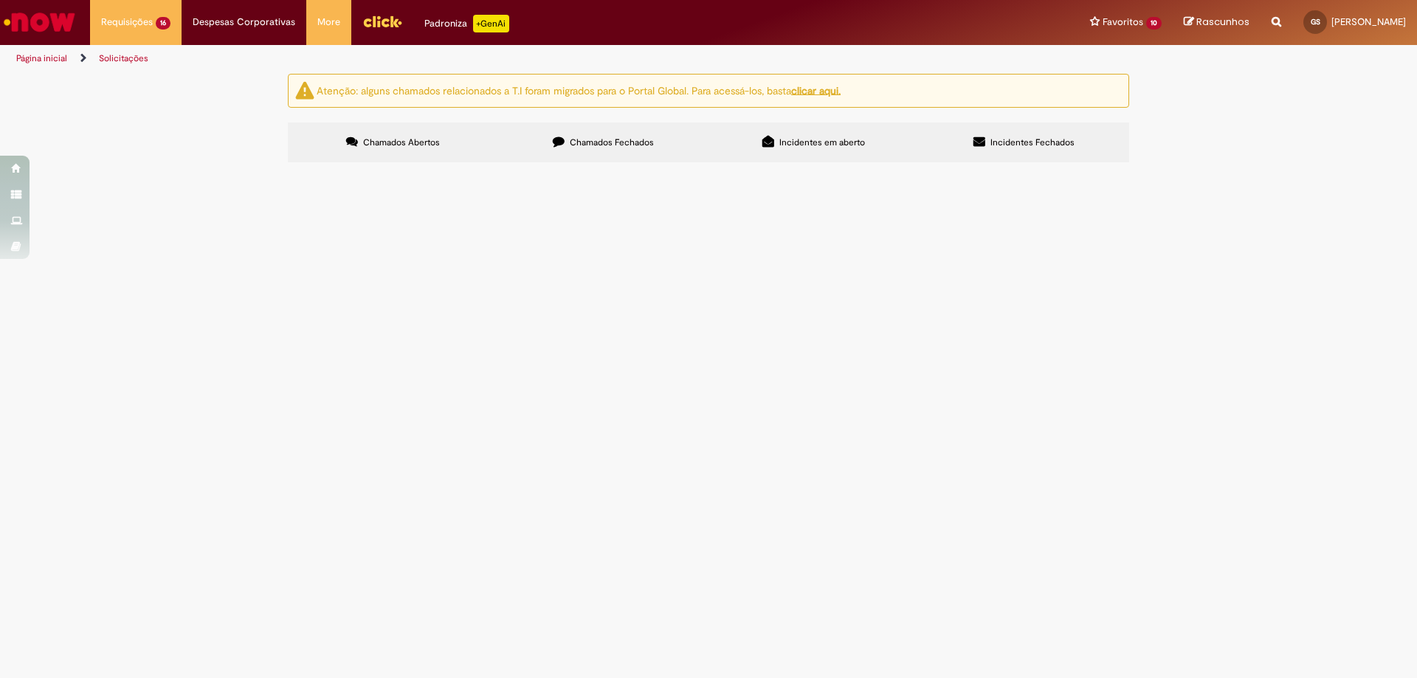
click at [565, 133] on label "Chamados Fechados" at bounding box center [603, 143] width 210 height 40
click at [0, 0] on span "REATIVAR PEDIDO" at bounding box center [0, 0] width 0 height 0
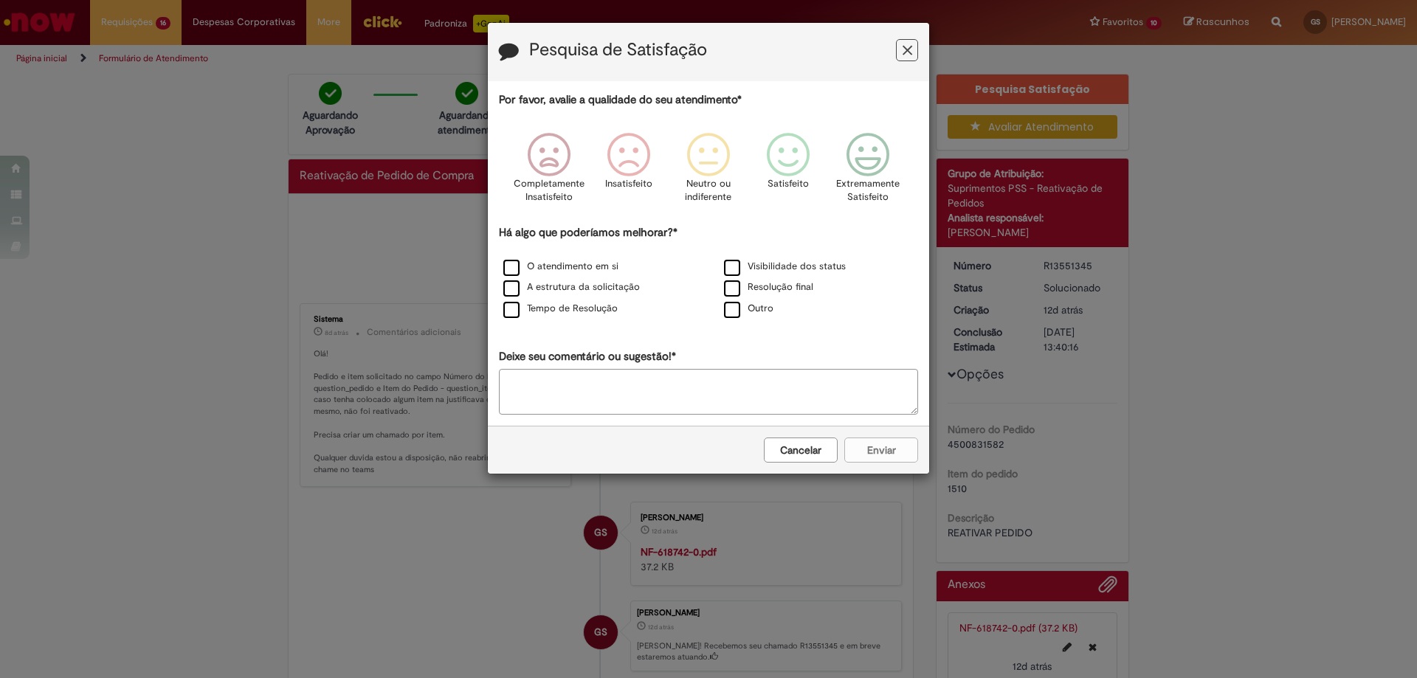
click at [905, 55] on icon "Feedback" at bounding box center [908, 51] width 10 height 16
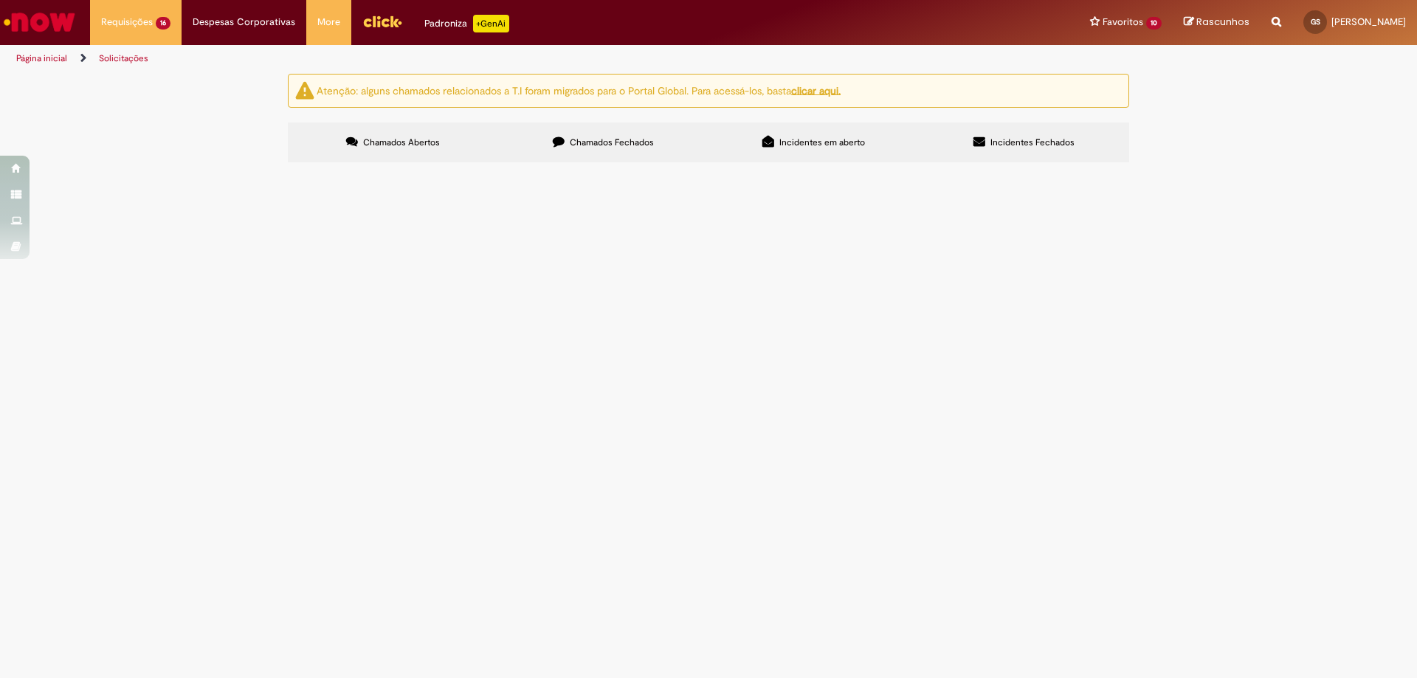
click at [585, 143] on span "Chamados Fechados" at bounding box center [612, 143] width 84 height 12
click at [0, 0] on span "Reativação de Pedido de Compra" at bounding box center [0, 0] width 0 height 0
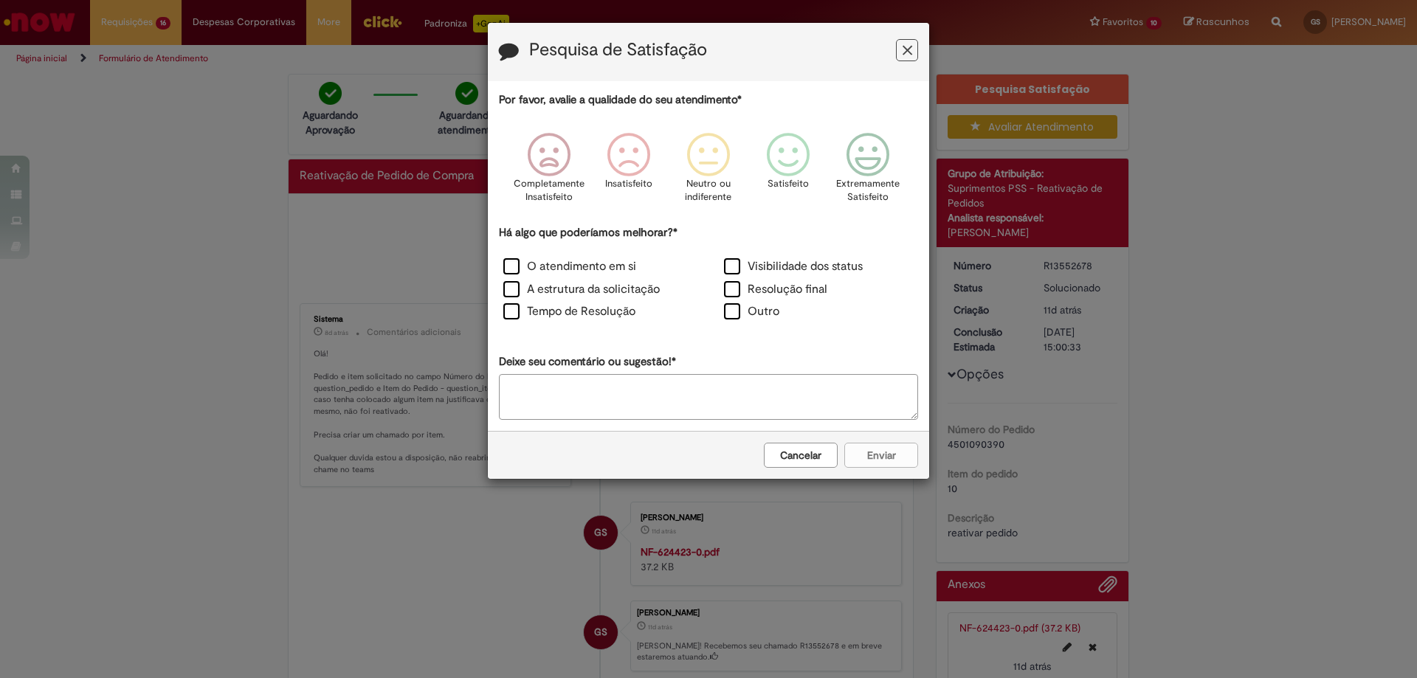
click at [904, 50] on icon "Feedback" at bounding box center [908, 51] width 10 height 16
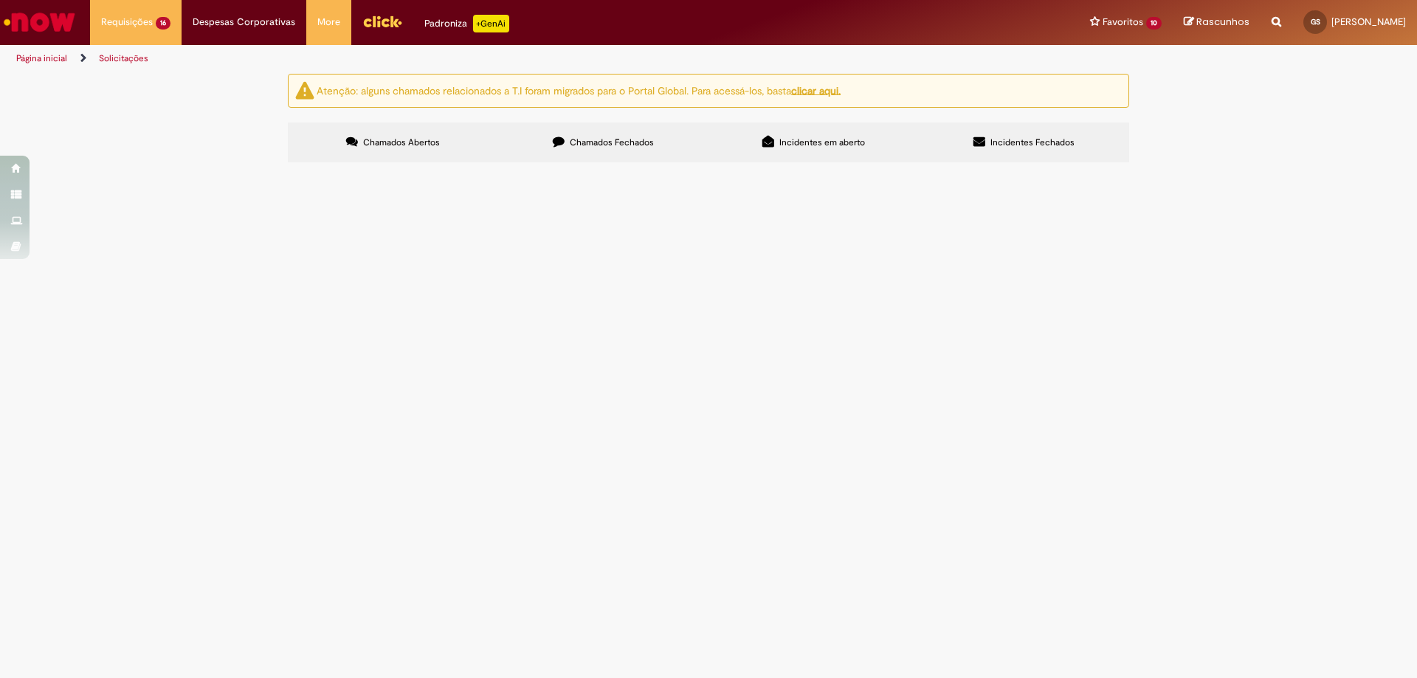
click at [612, 139] on span "Chamados Fechados" at bounding box center [612, 143] width 84 height 12
click at [0, 0] on span "REATIVAR PEDIDO" at bounding box center [0, 0] width 0 height 0
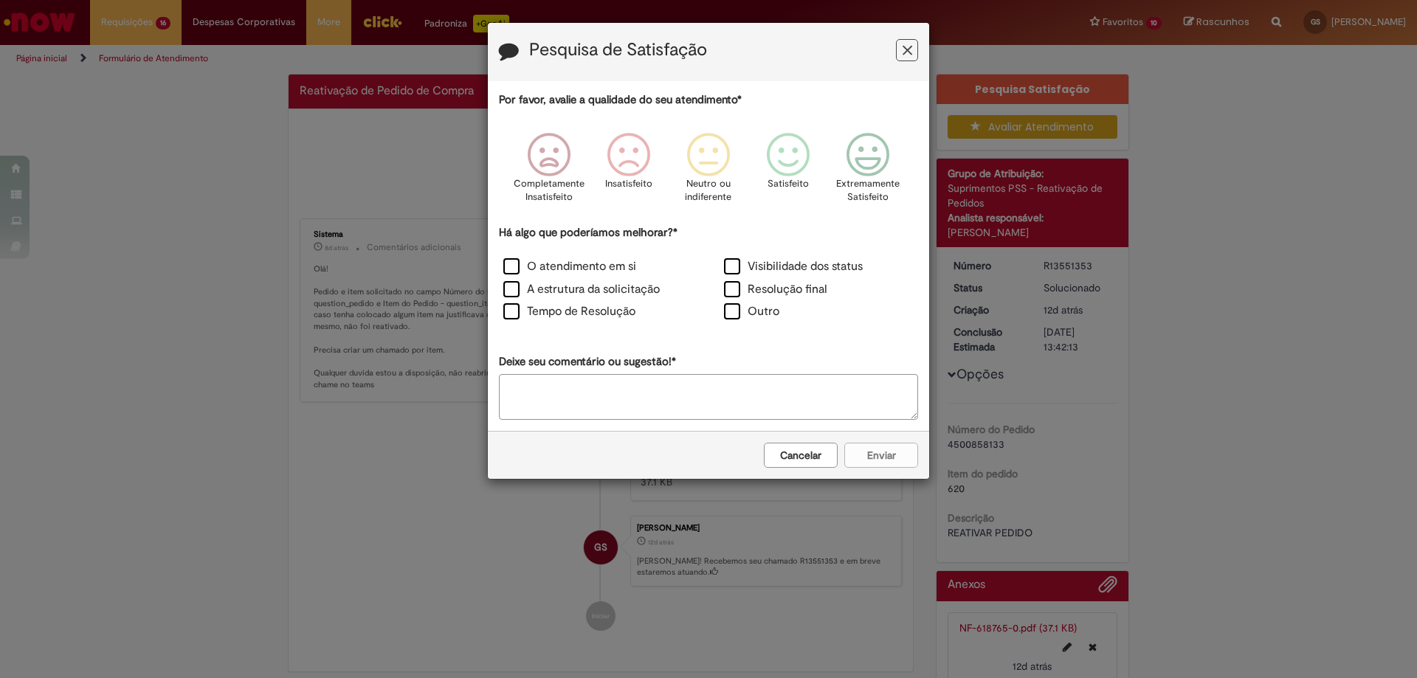
click at [912, 51] on button "Feedback" at bounding box center [907, 50] width 22 height 22
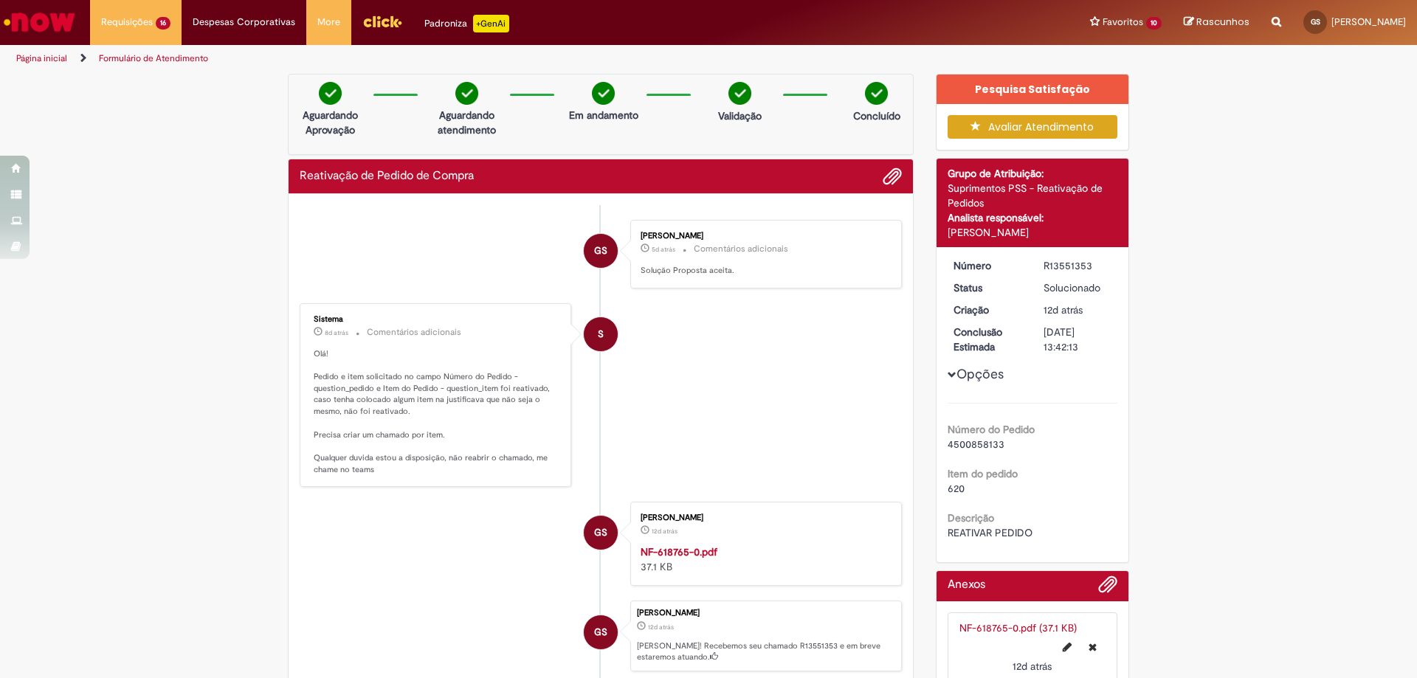
scroll to position [148, 0]
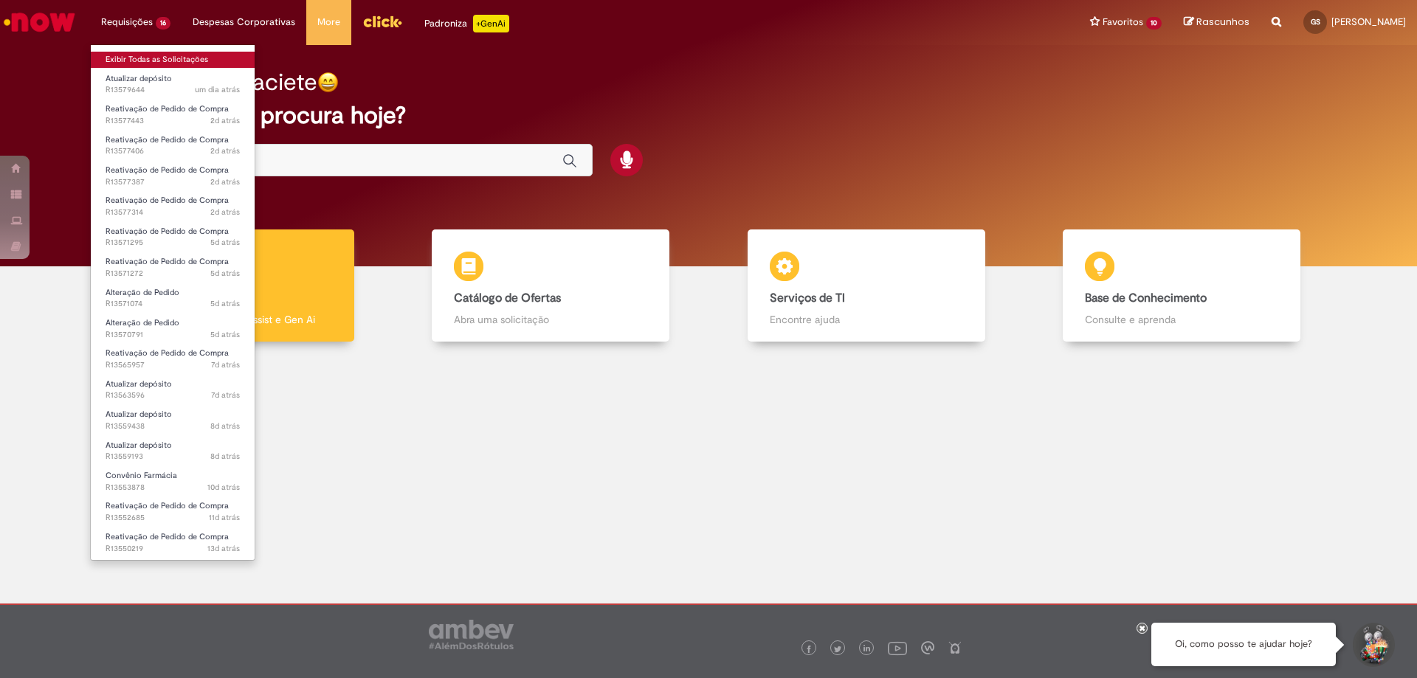
click at [142, 60] on link "Exibir Todas as Solicitações" at bounding box center [173, 60] width 164 height 16
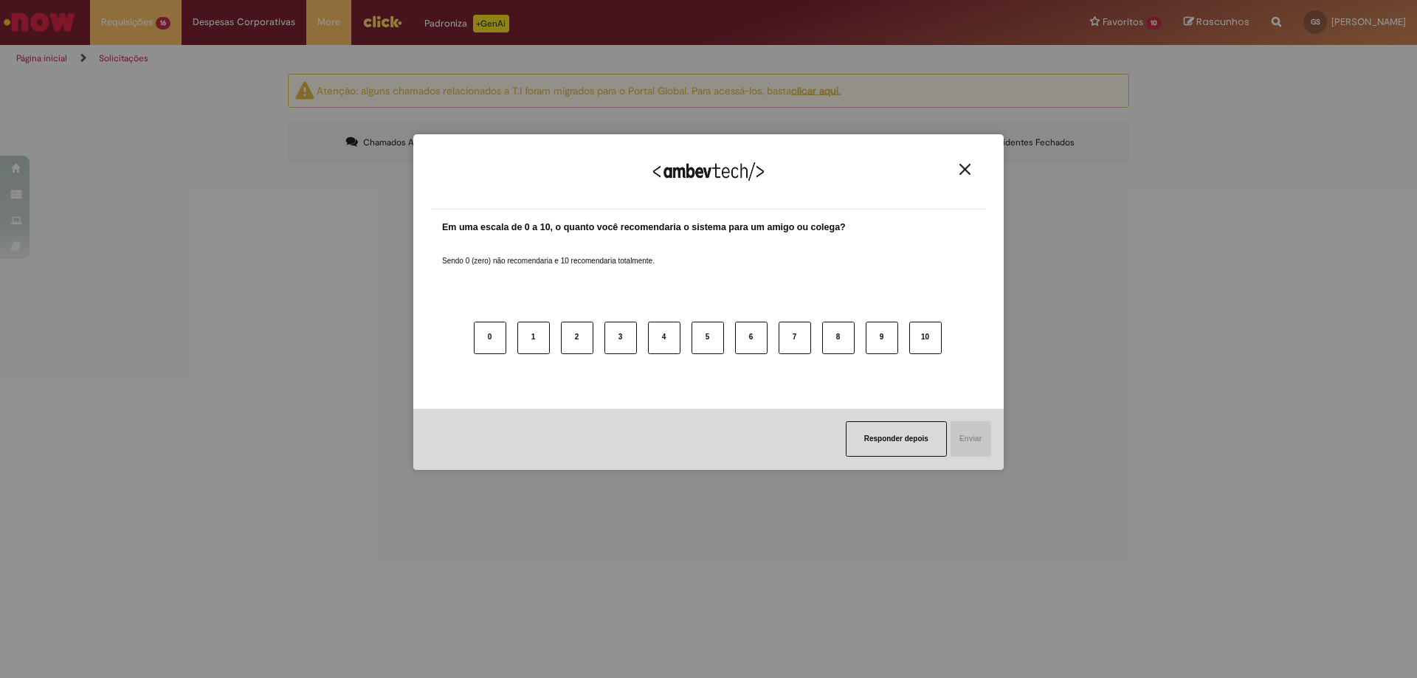
click at [971, 167] on button "Close" at bounding box center [965, 169] width 20 height 13
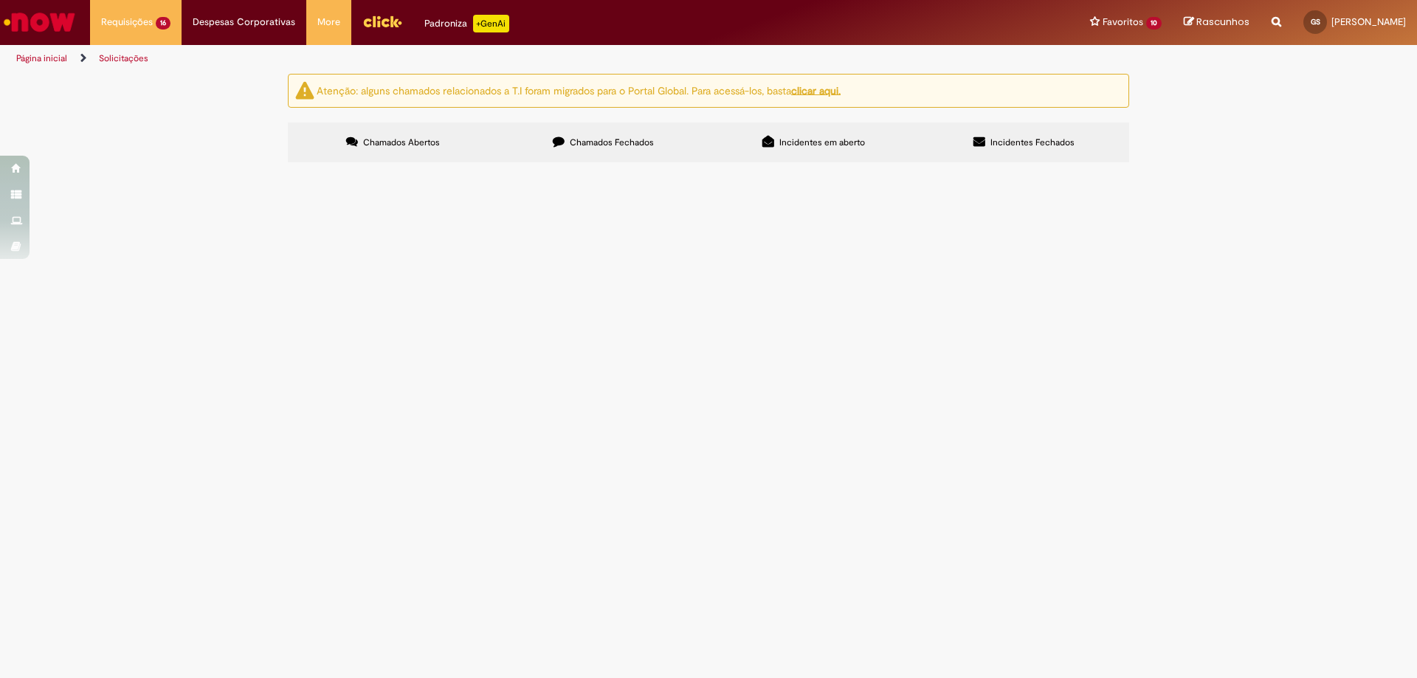
click at [0, 0] on td "Reativação de Pedido de Compra" at bounding box center [0, 0] width 0 height 0
click at [586, 142] on span "Chamados Fechados" at bounding box center [612, 143] width 84 height 12
click at [0, 0] on span "Solucionado" at bounding box center [0, 0] width 0 height 0
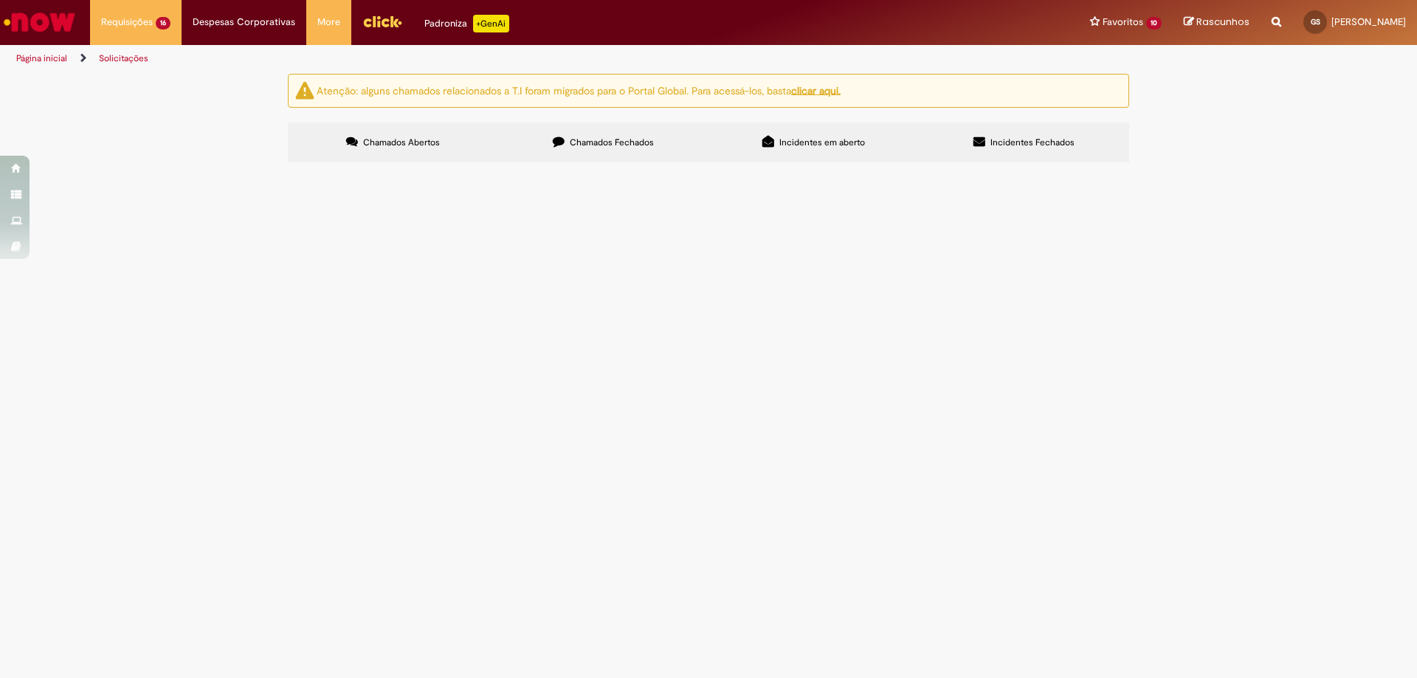
click at [0, 0] on span "Solucionado" at bounding box center [0, 0] width 0 height 0
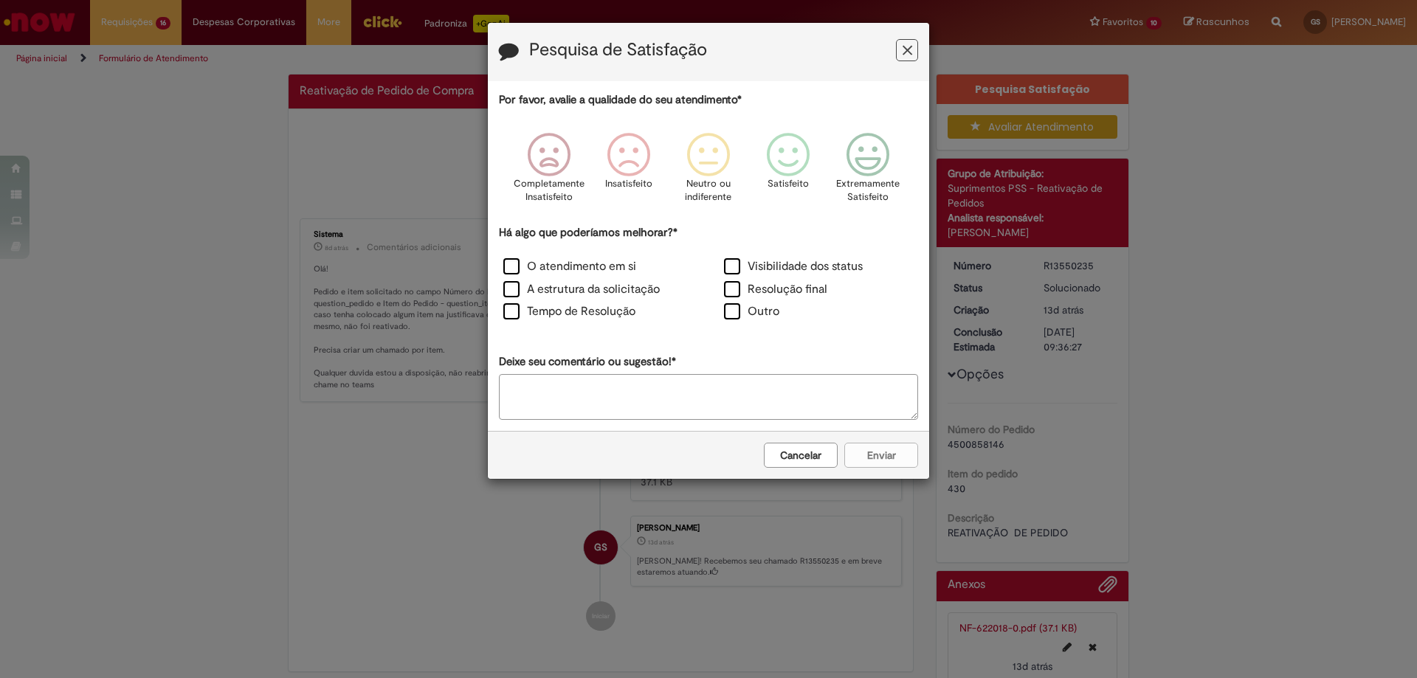
click at [903, 55] on icon "Feedback" at bounding box center [908, 51] width 10 height 16
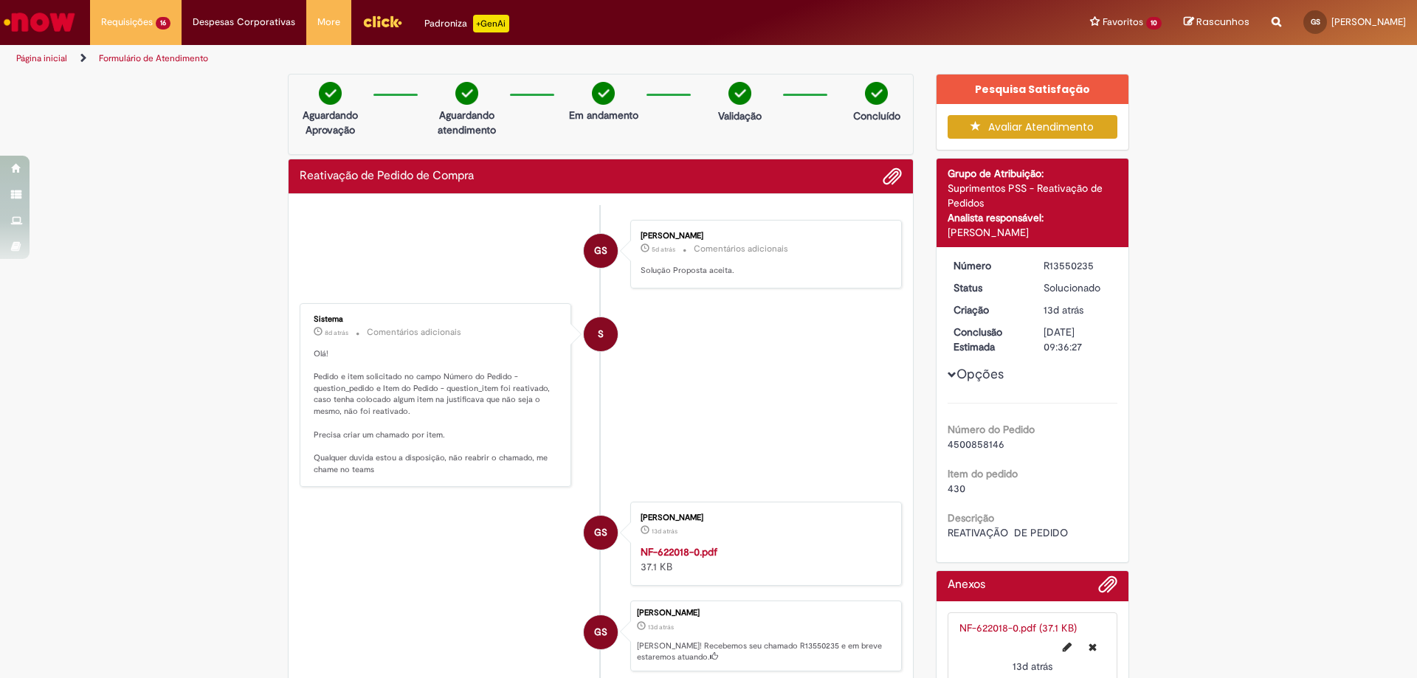
click at [15, 24] on img "Ir para a Homepage" at bounding box center [39, 22] width 76 height 30
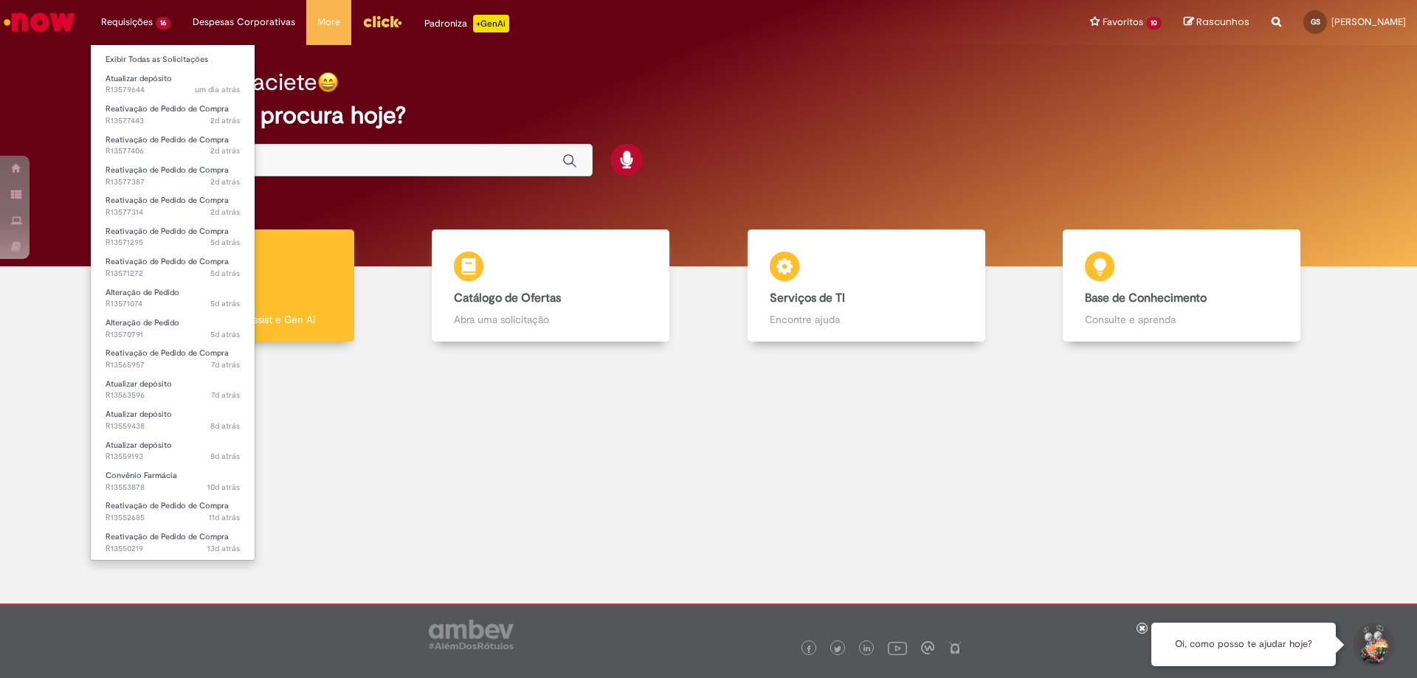
click at [142, 25] on li "Requisições 16 Exibir Todas as Solicitações Atualizar depósito um dia atrás um …" at bounding box center [136, 22] width 92 height 44
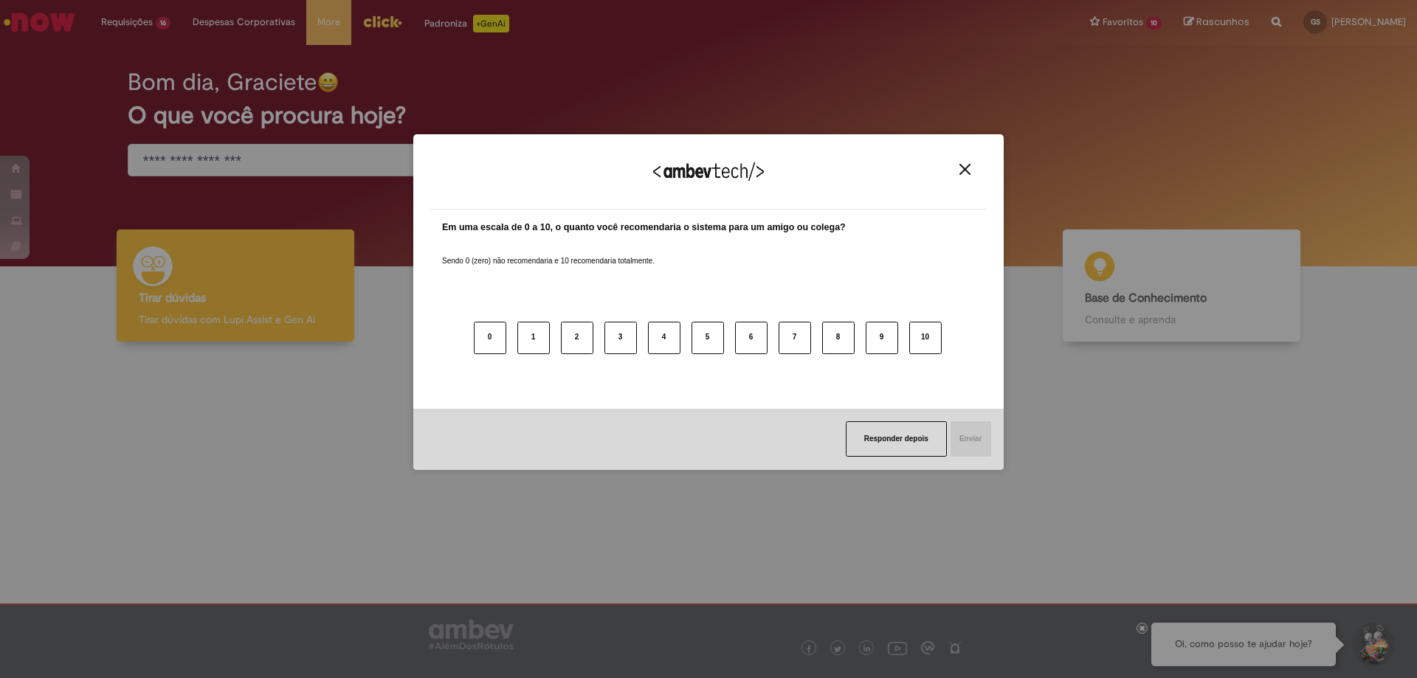
click at [965, 174] on img "Close" at bounding box center [965, 169] width 11 height 11
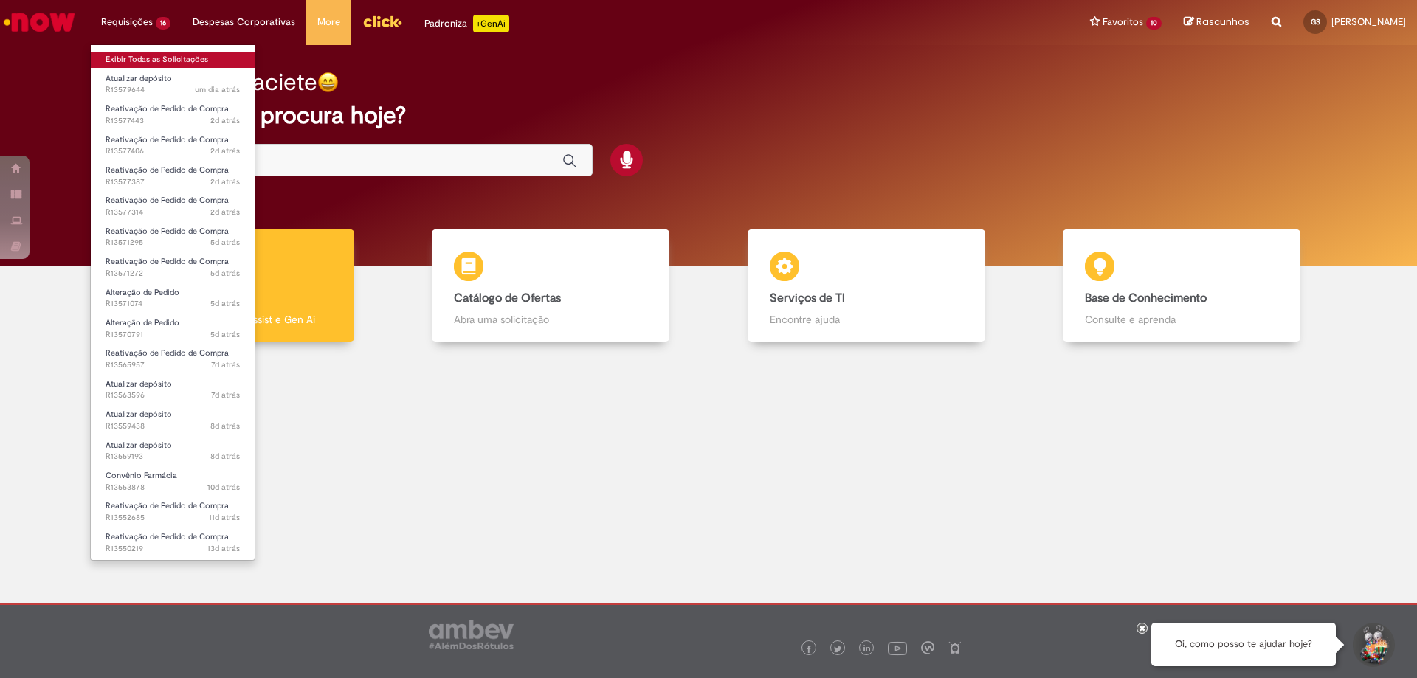
click at [136, 56] on link "Exibir Todas as Solicitações" at bounding box center [173, 60] width 164 height 16
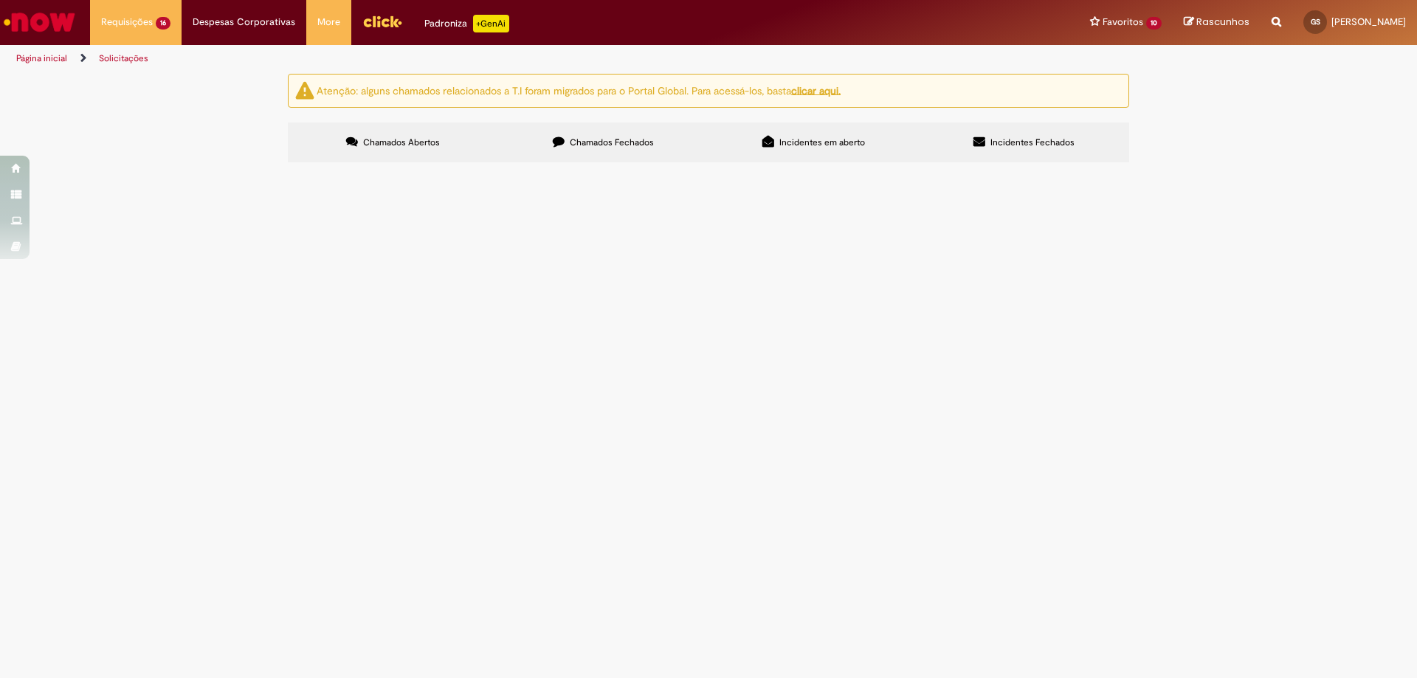
click at [621, 144] on span "Chamados Fechados" at bounding box center [612, 143] width 84 height 12
click at [0, 0] on span "REATIVAR PEDIDO" at bounding box center [0, 0] width 0 height 0
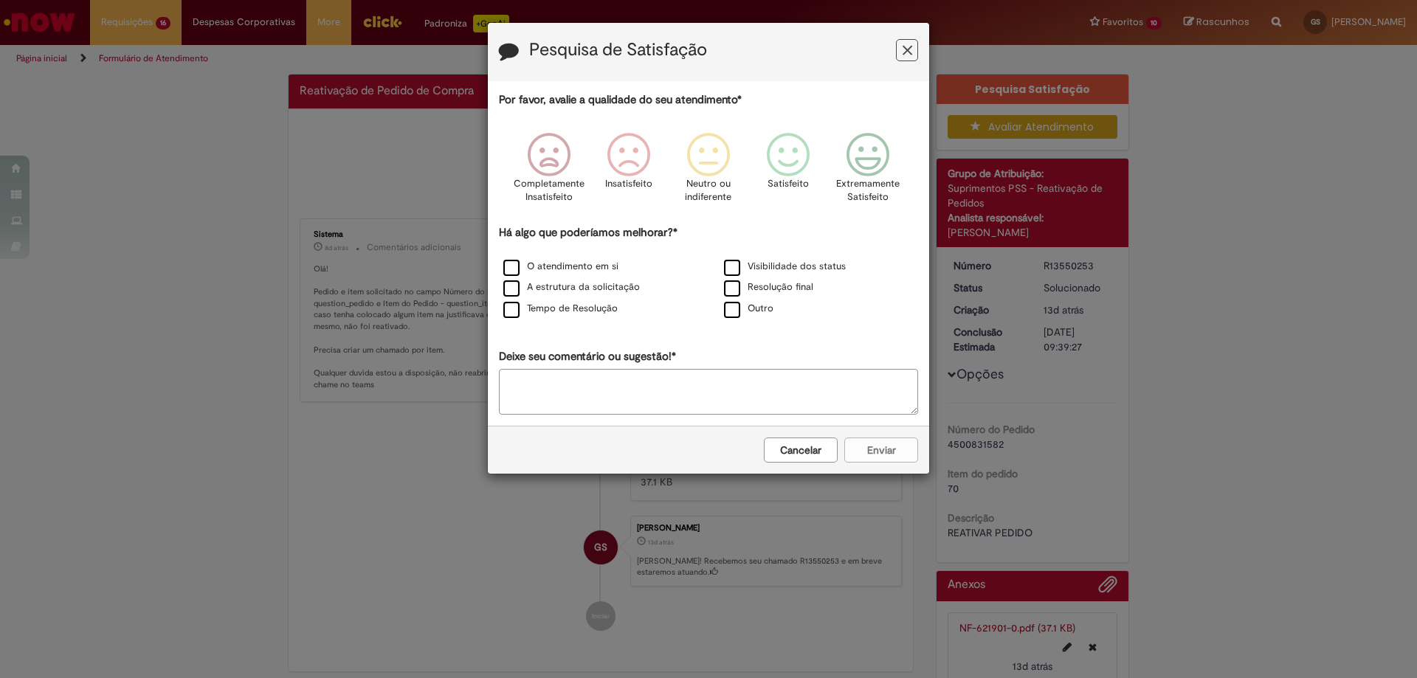
click at [915, 50] on button "Feedback" at bounding box center [907, 50] width 22 height 22
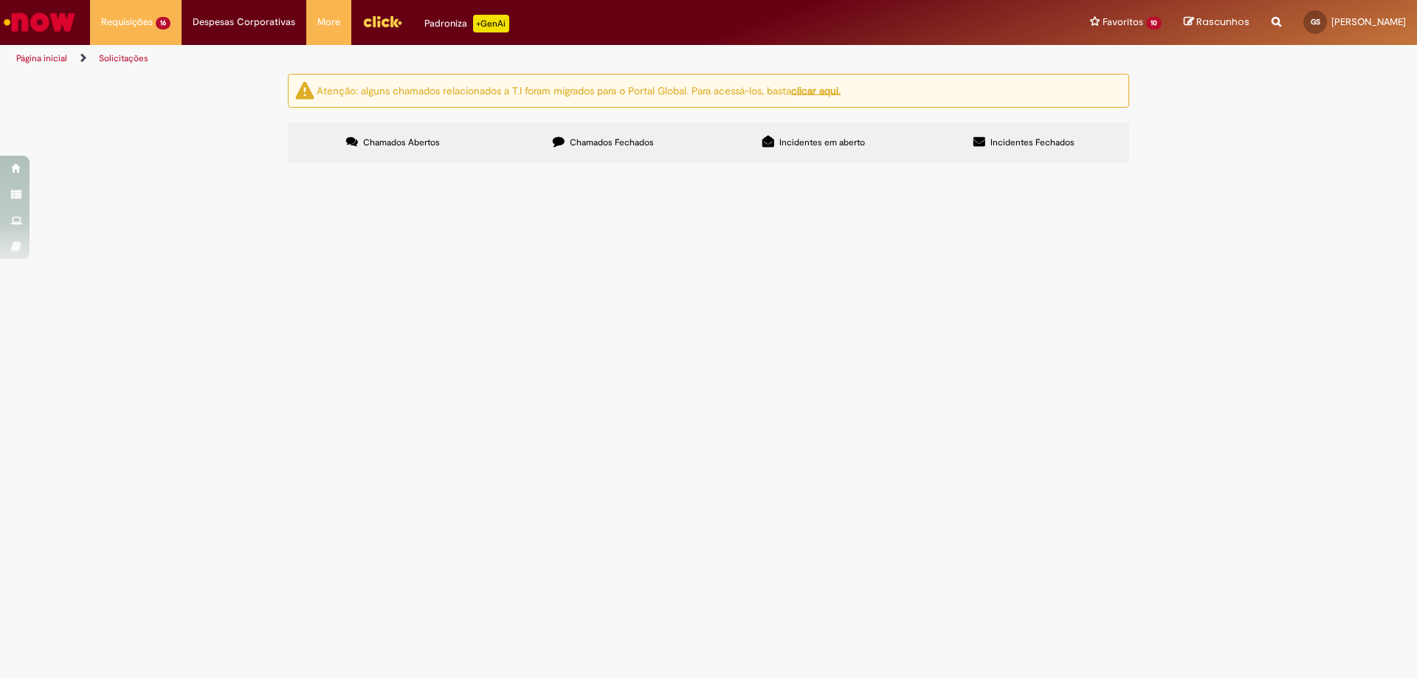
click at [640, 142] on span "Chamados Fechados" at bounding box center [612, 143] width 84 height 12
click at [0, 0] on span "REATIVAR PEDIDO" at bounding box center [0, 0] width 0 height 0
click at [0, 0] on span "Solucionado" at bounding box center [0, 0] width 0 height 0
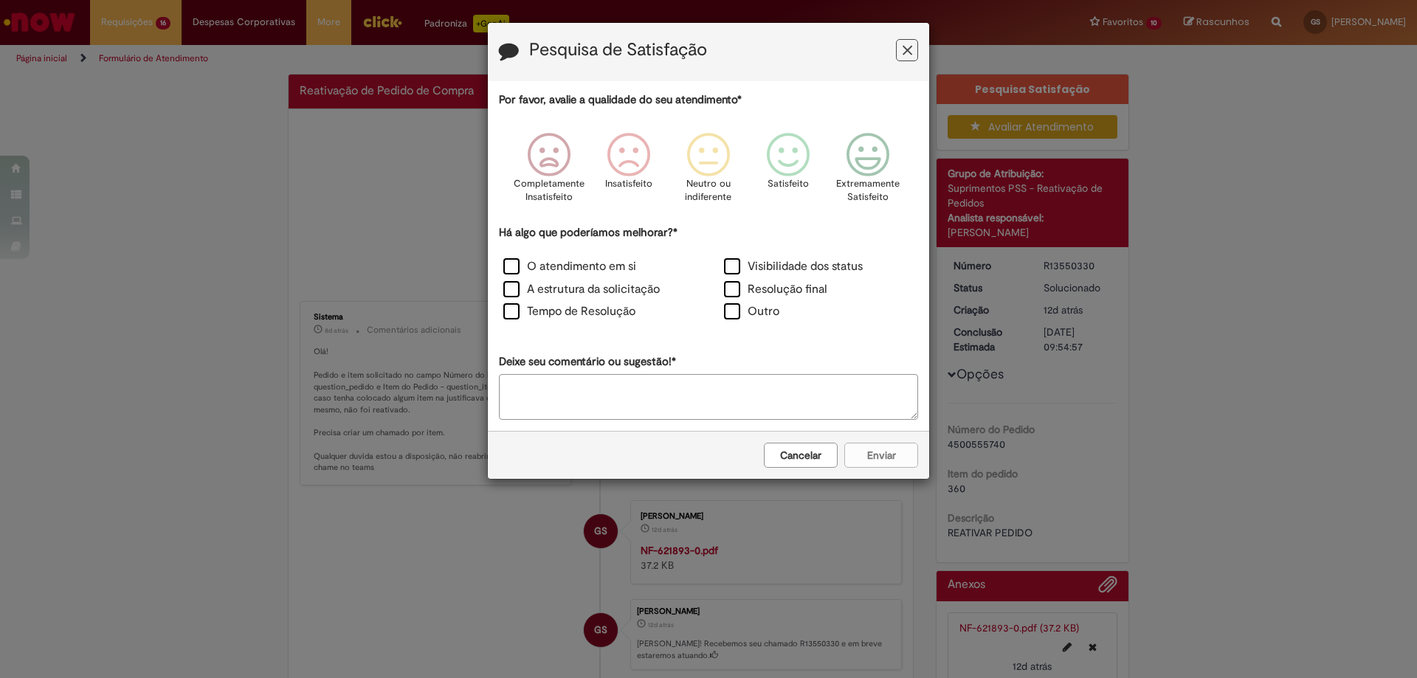
click at [914, 53] on button "Feedback" at bounding box center [907, 50] width 22 height 22
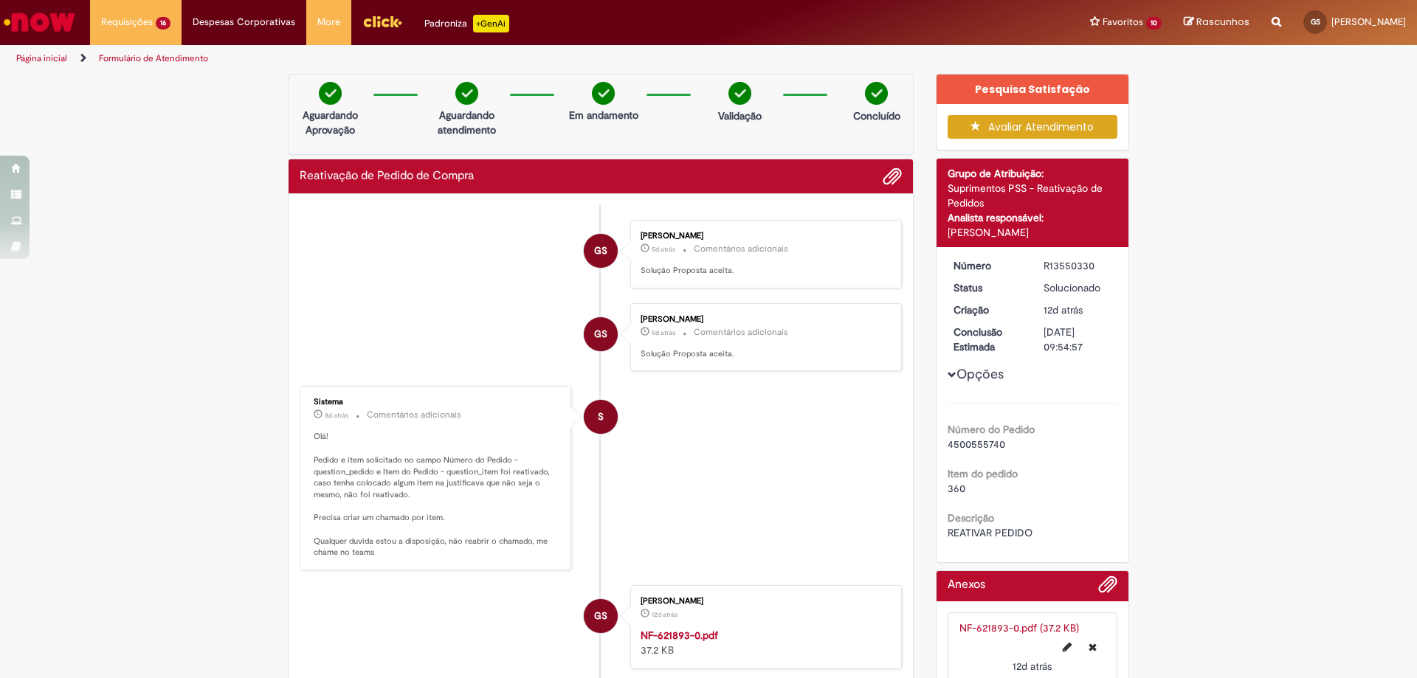
scroll to position [74, 0]
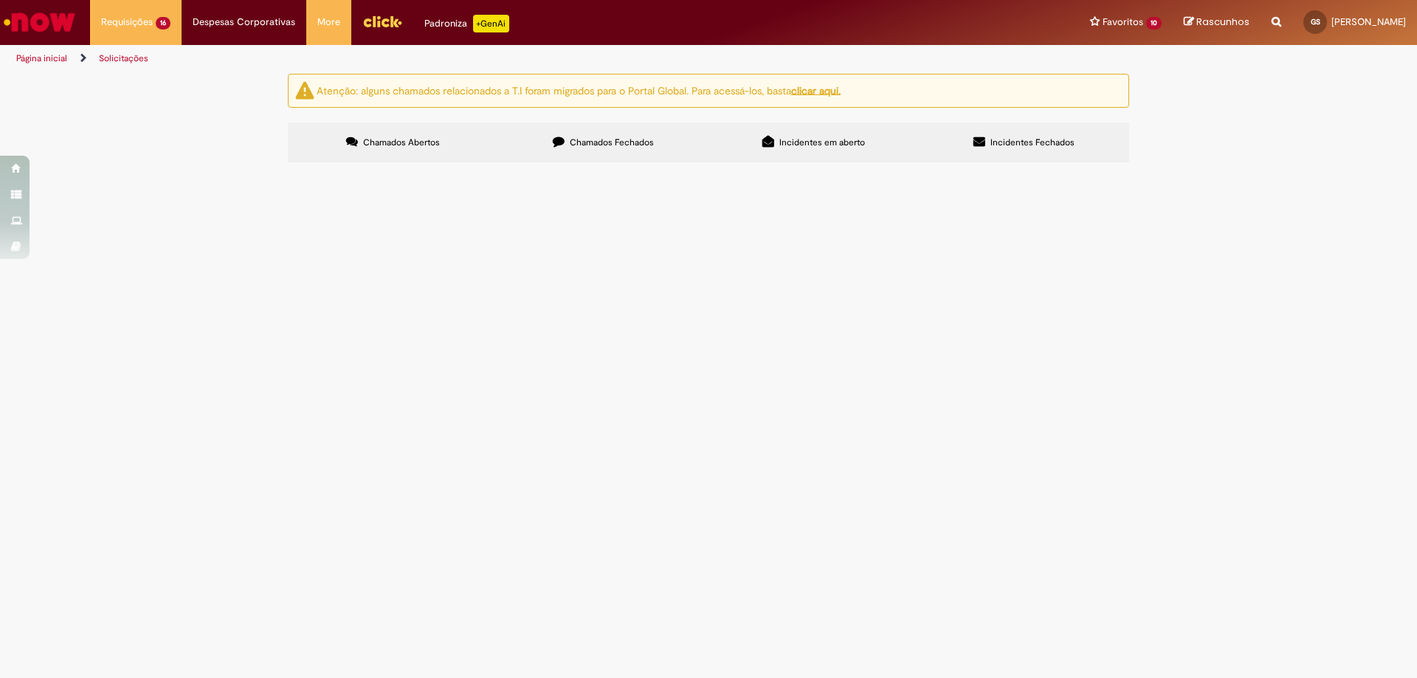
click at [644, 140] on span "Chamados Fechados" at bounding box center [612, 143] width 84 height 12
click at [0, 0] on span "REATIVAR PEDIDO" at bounding box center [0, 0] width 0 height 0
click at [0, 0] on span "Solucionado" at bounding box center [0, 0] width 0 height 0
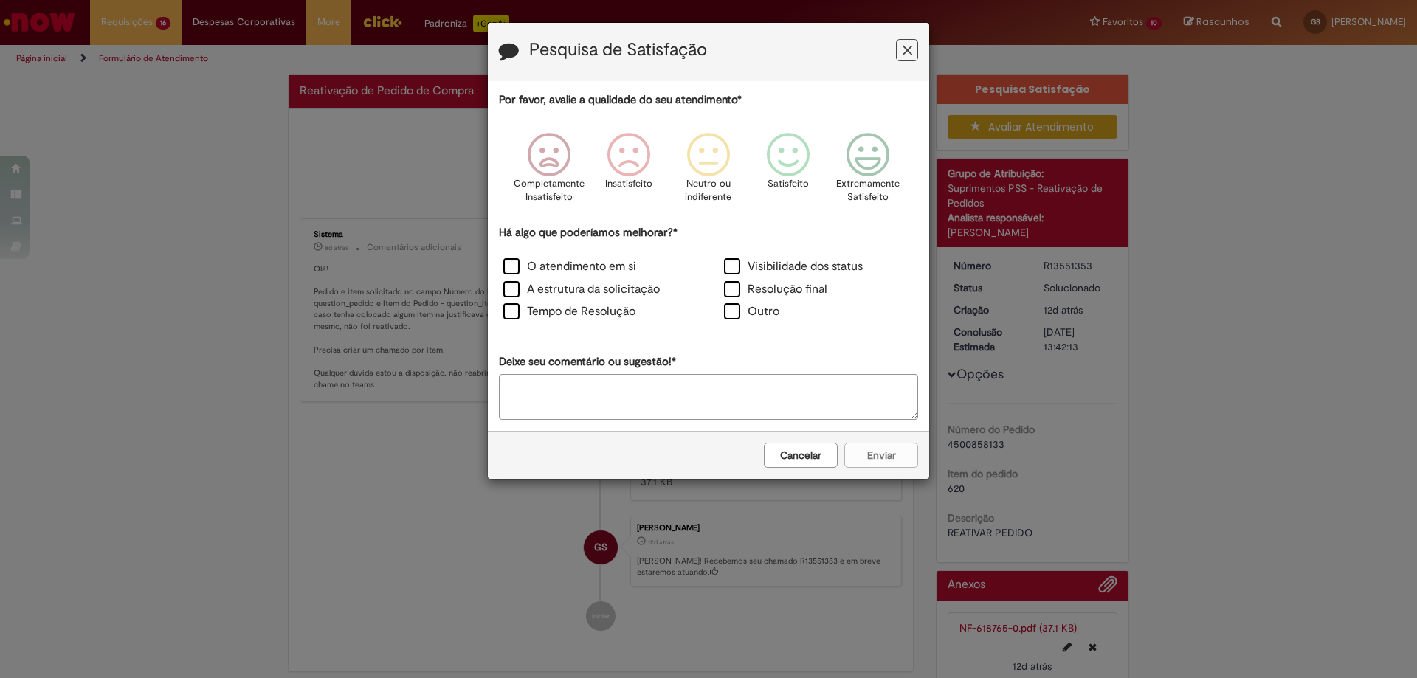
click at [903, 50] on icon "Feedback" at bounding box center [908, 51] width 10 height 16
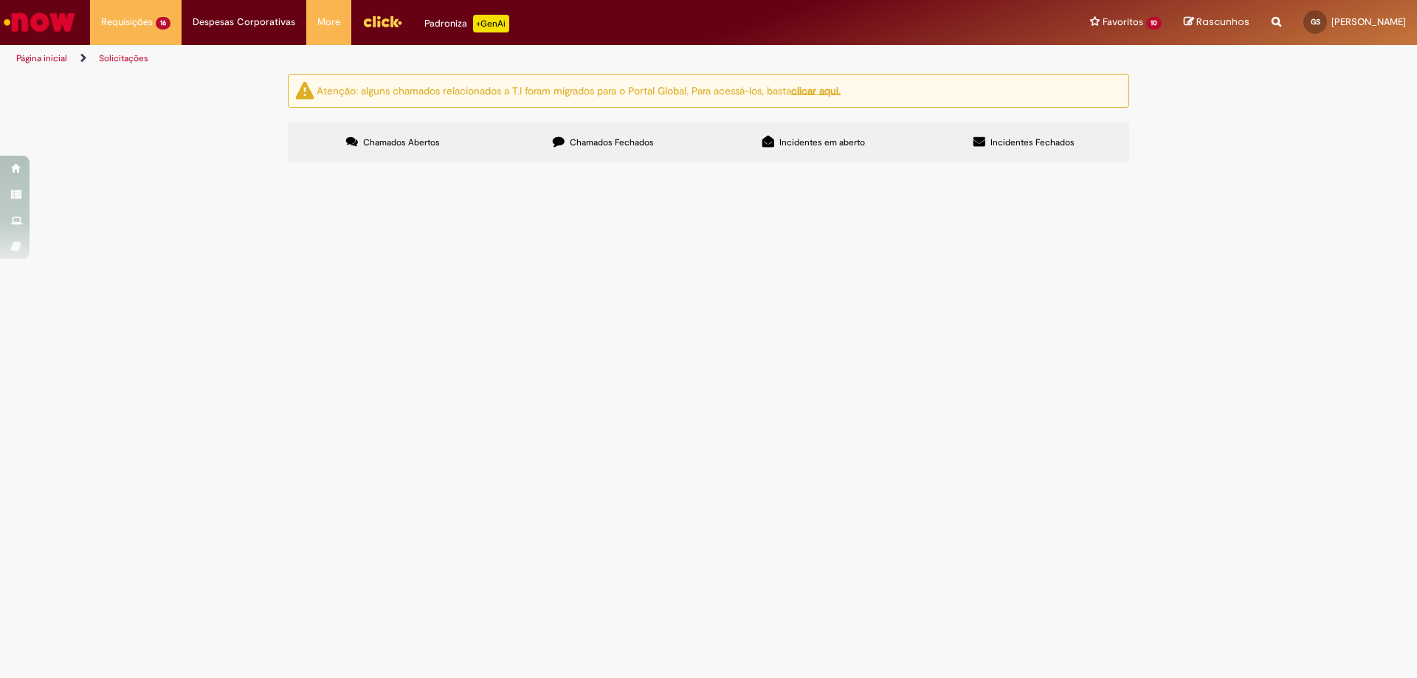
click at [619, 146] on span "Chamados Fechados" at bounding box center [612, 143] width 84 height 12
click at [0, 0] on span "reativar pedido" at bounding box center [0, 0] width 0 height 0
click at [0, 0] on span "Solucionado" at bounding box center [0, 0] width 0 height 0
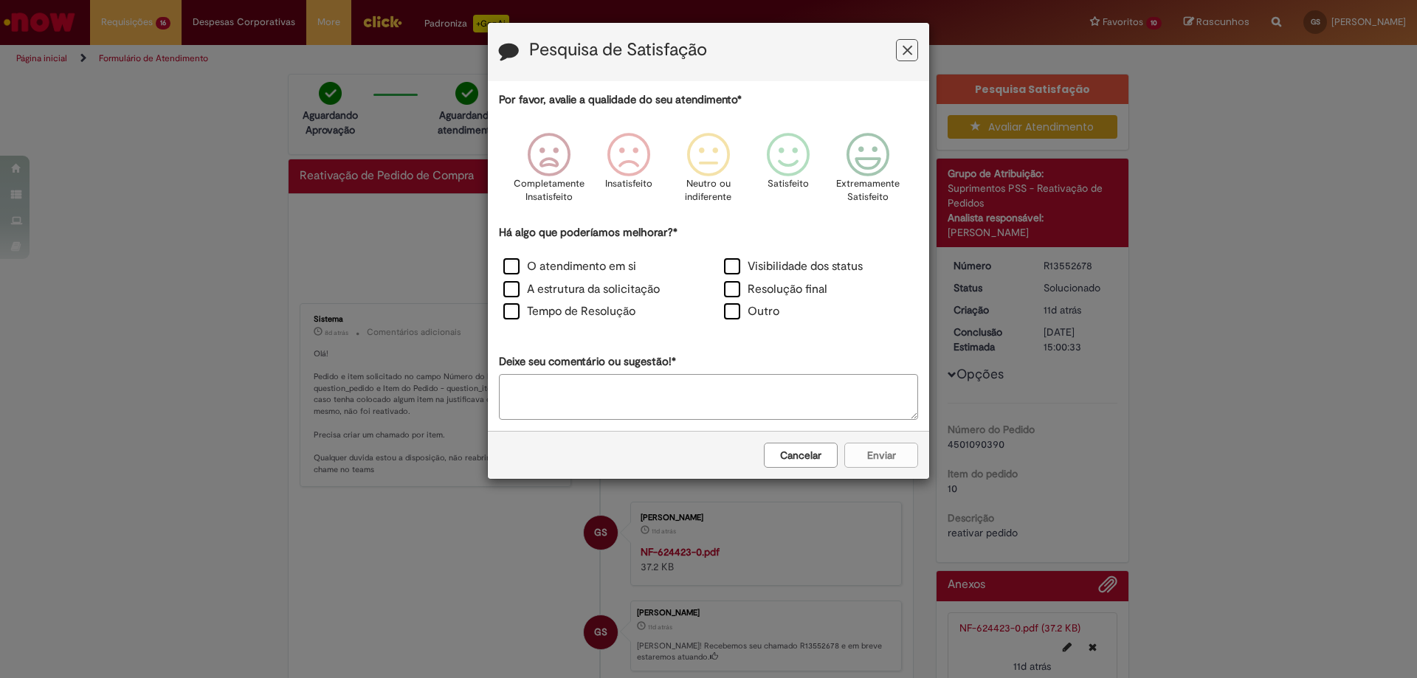
click at [904, 52] on icon "Feedback" at bounding box center [908, 51] width 10 height 16
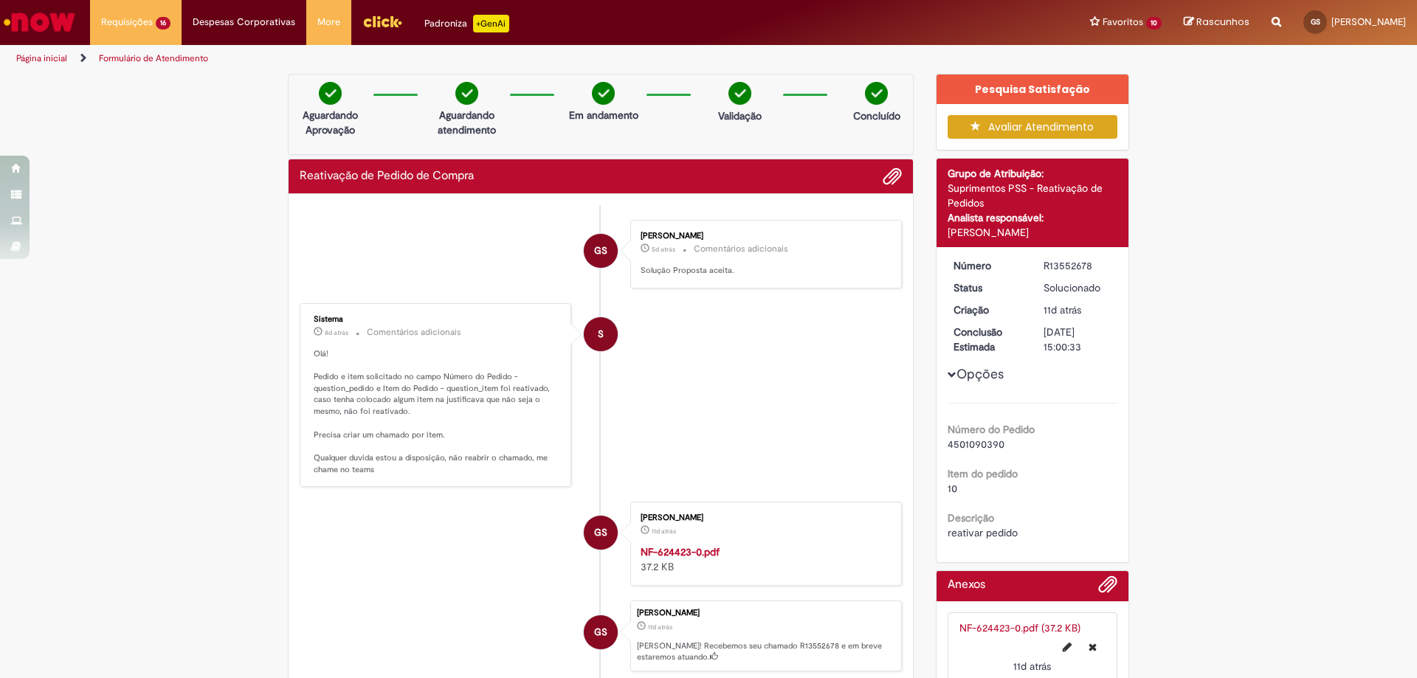
scroll to position [74, 0]
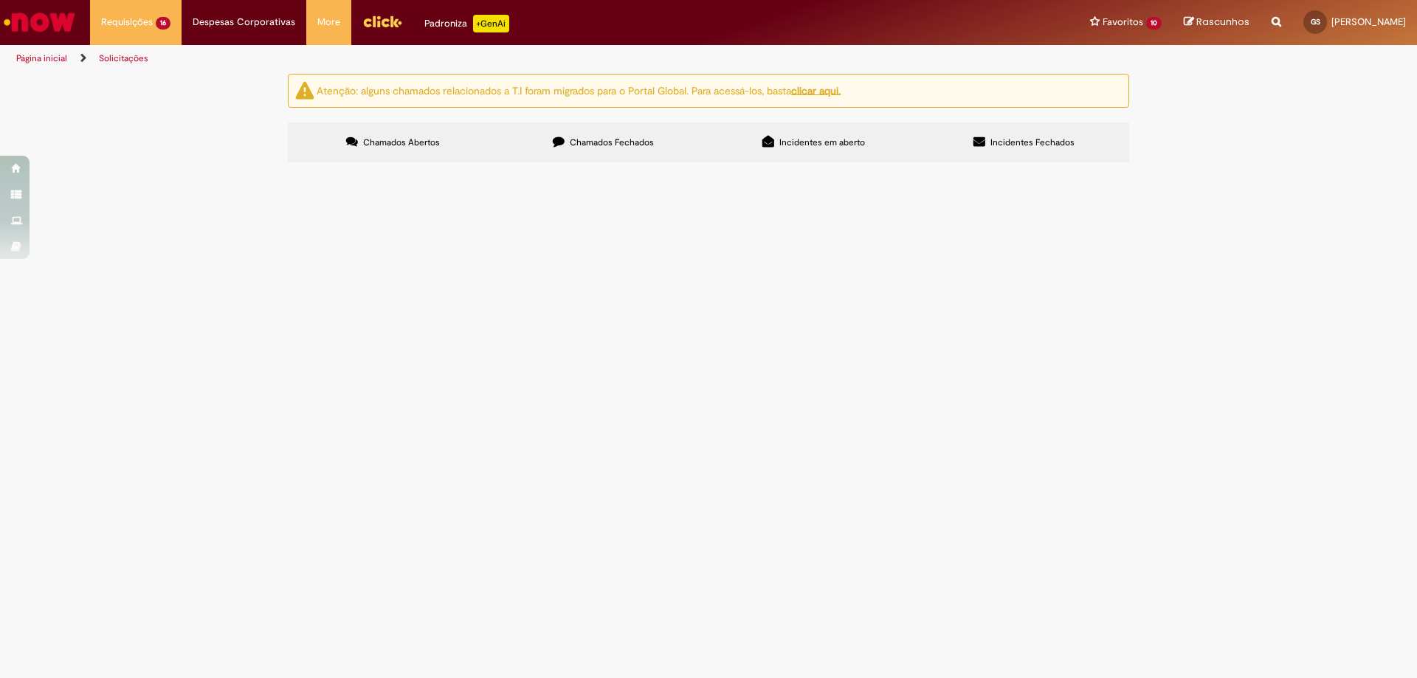
click at [597, 137] on span "Chamados Fechados" at bounding box center [612, 143] width 84 height 12
click at [0, 0] on span "REATIVAR PEDIDO" at bounding box center [0, 0] width 0 height 0
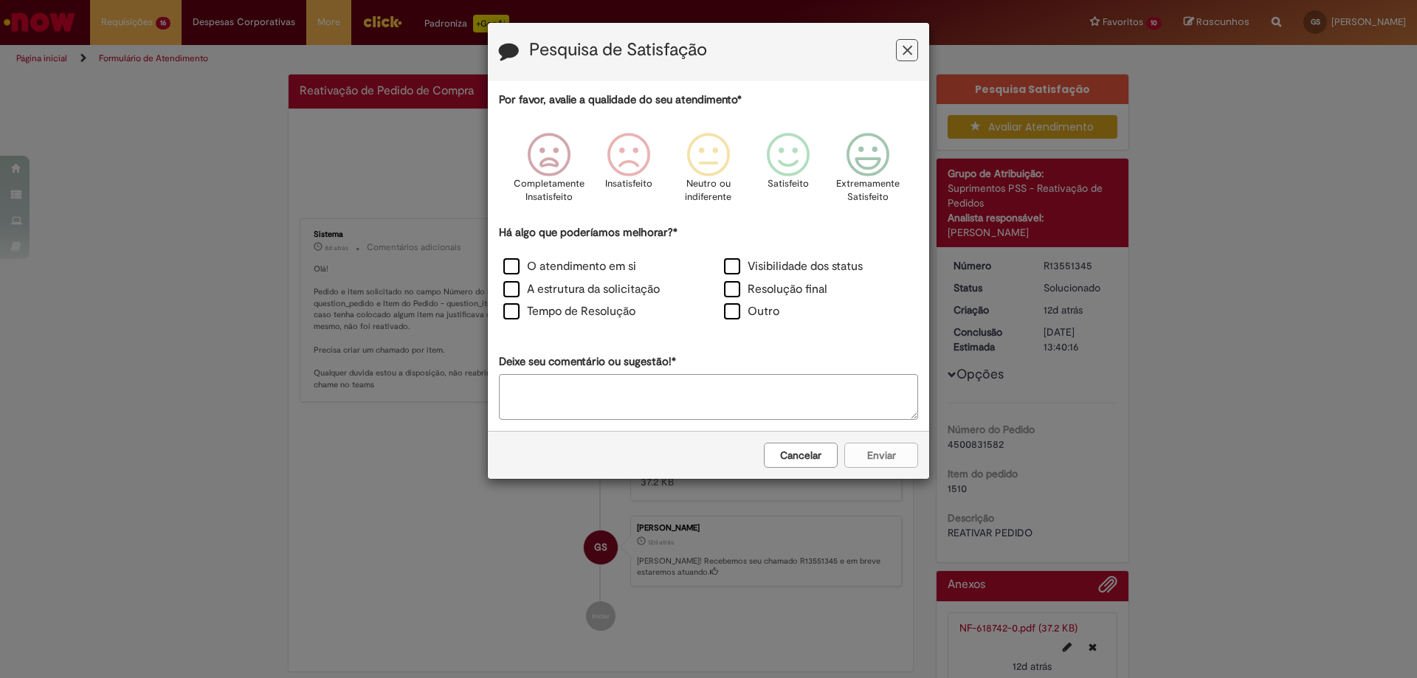
click at [915, 52] on button "Feedback" at bounding box center [907, 50] width 22 height 22
